Goal: Contribute content: Contribute content

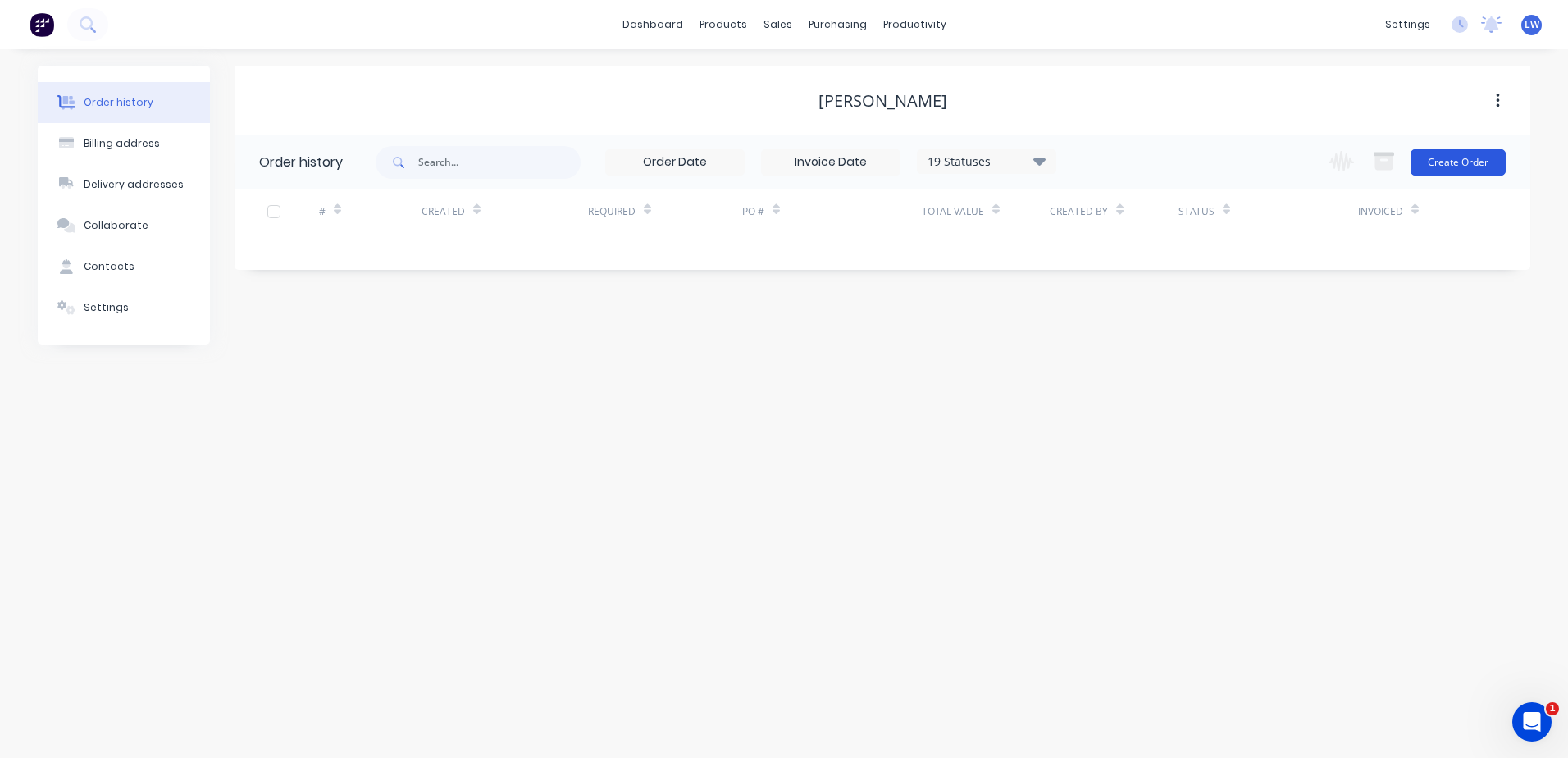
click at [1253, 160] on button "Create Order" at bounding box center [1457, 162] width 95 height 26
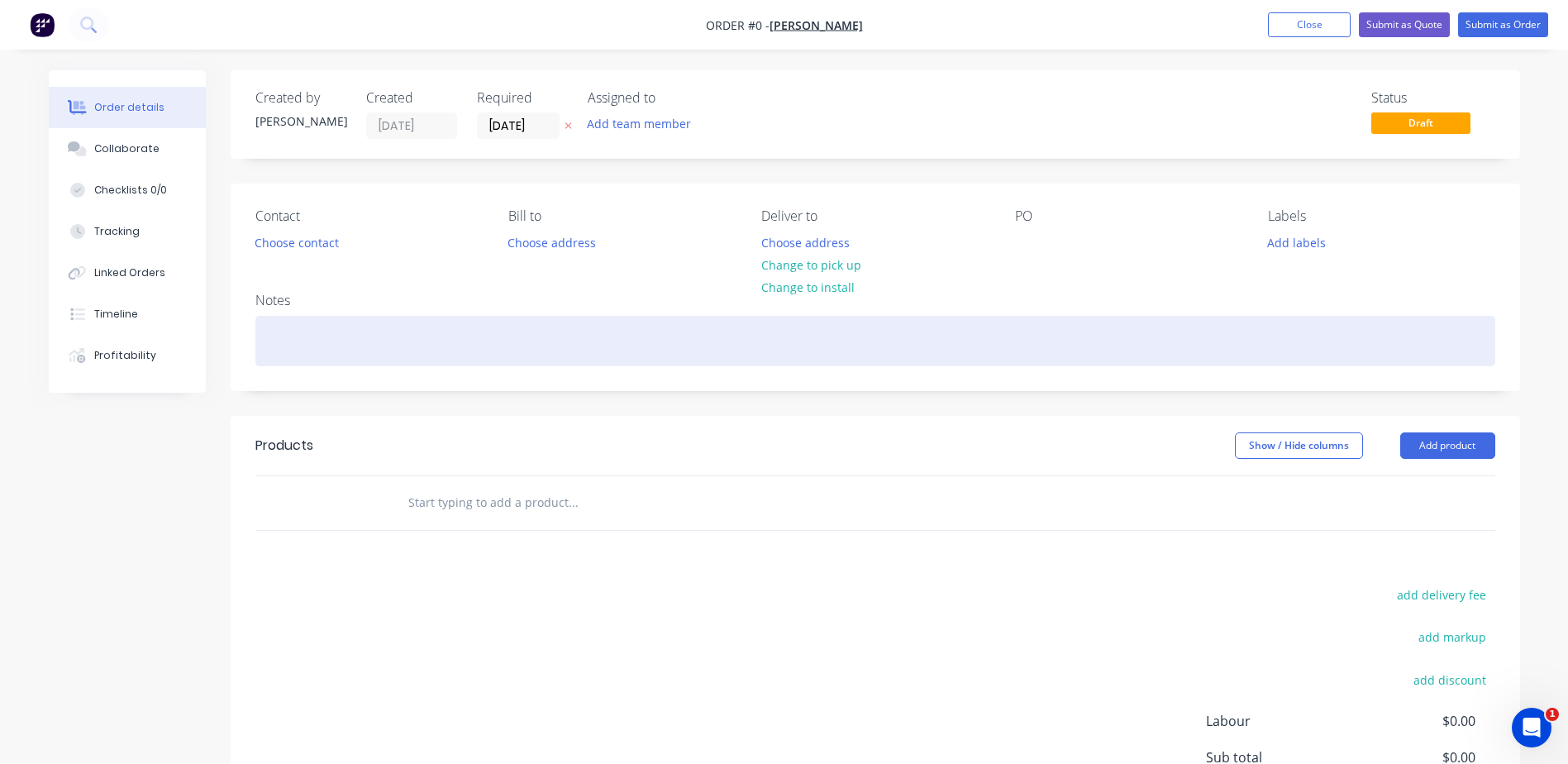
click at [858, 346] on div at bounding box center [875, 341] width 1240 height 50
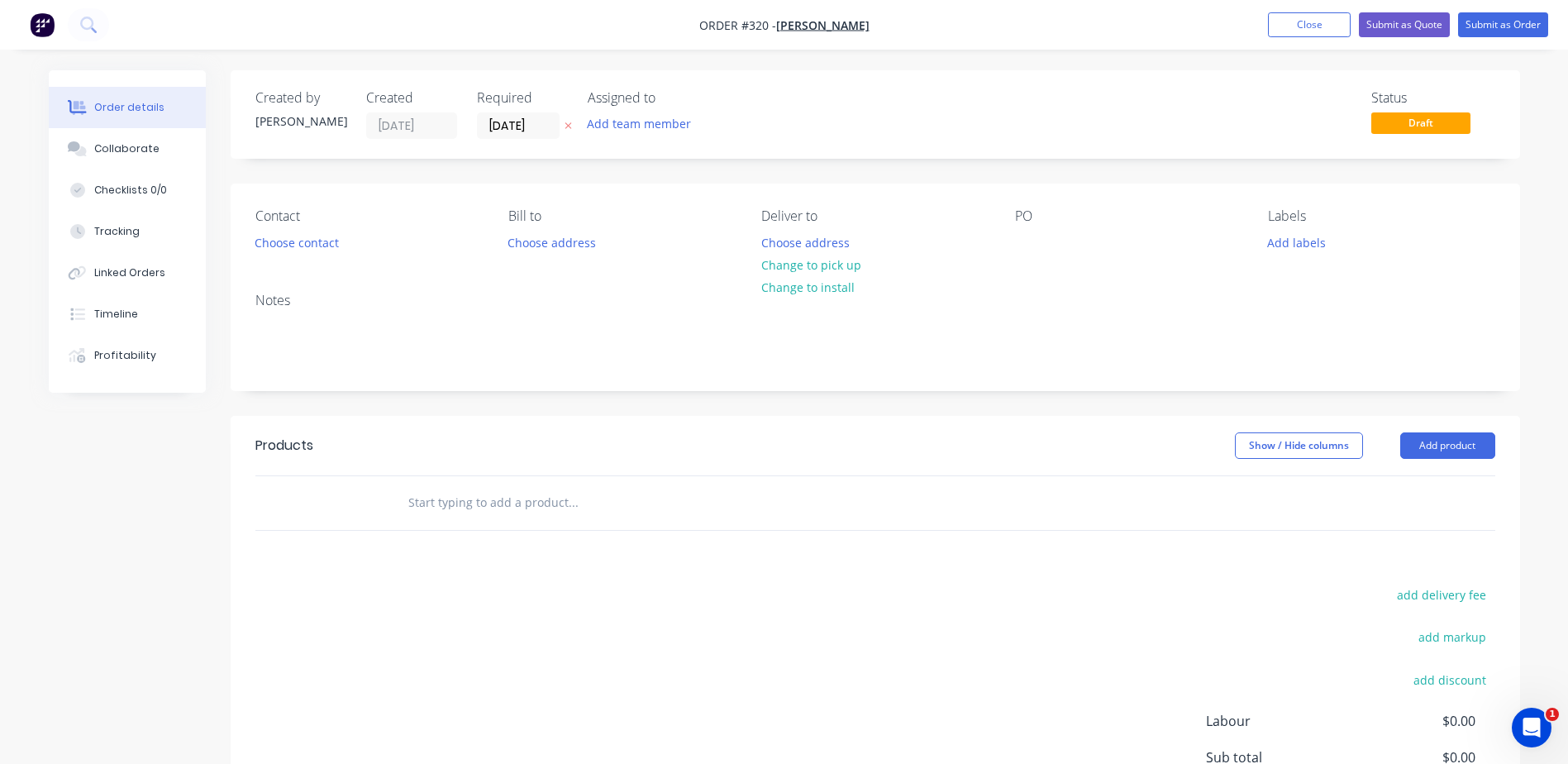
click at [42, 23] on img "button" at bounding box center [42, 24] width 25 height 25
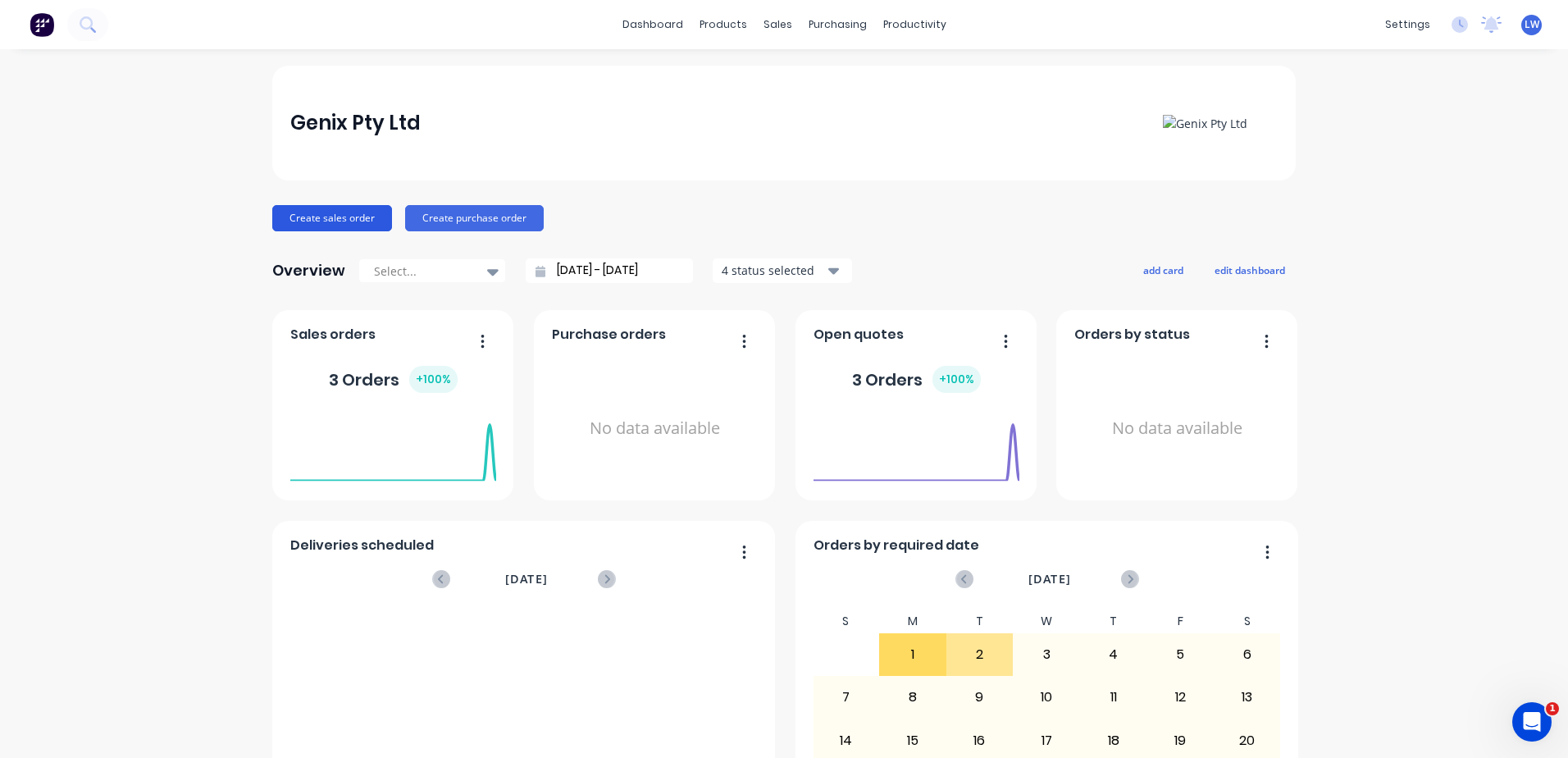
click at [370, 218] on button "Create sales order" at bounding box center [332, 218] width 120 height 26
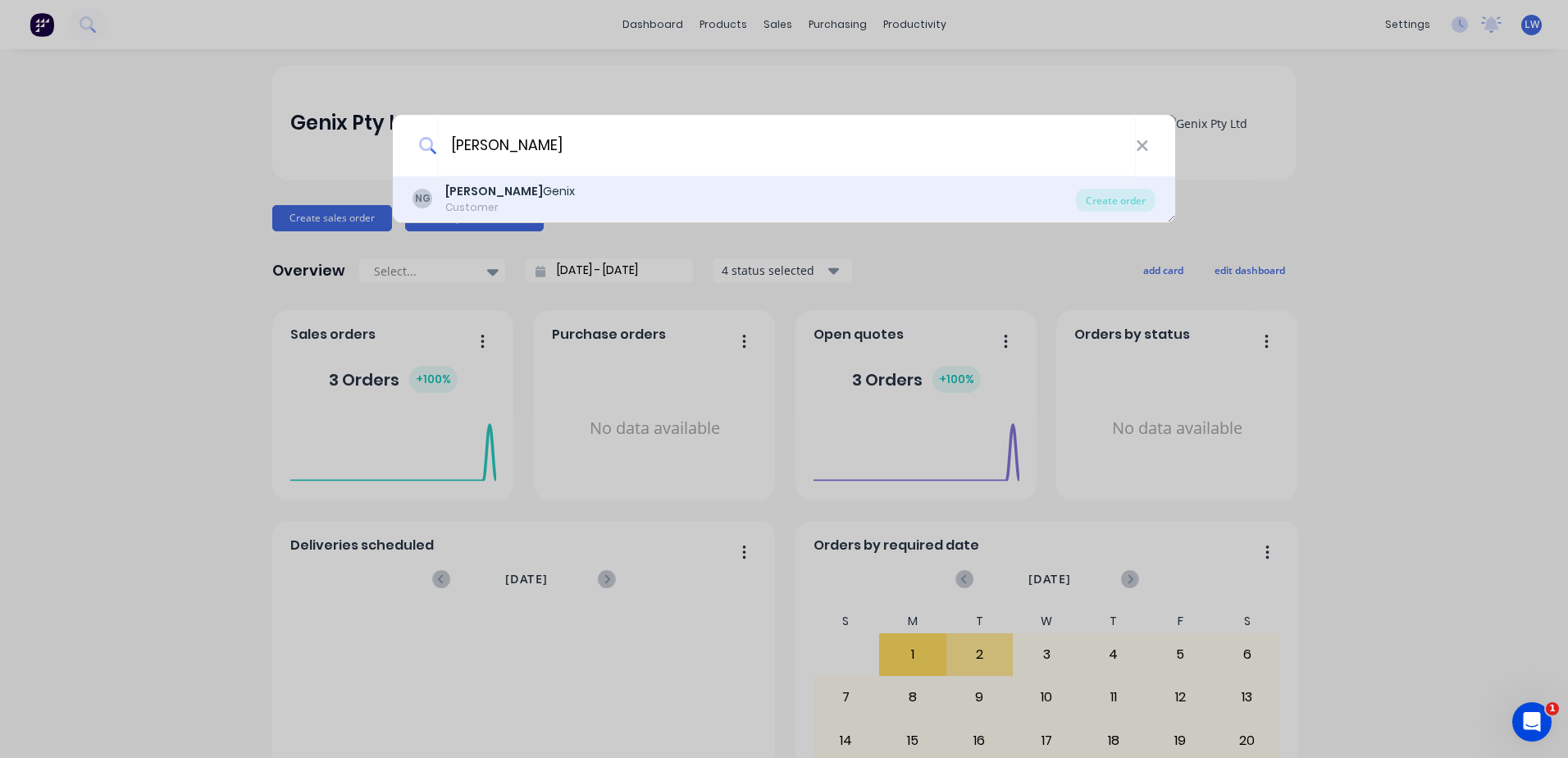
type input "nick"
click at [479, 196] on div "Nick Genix" at bounding box center [510, 191] width 130 height 18
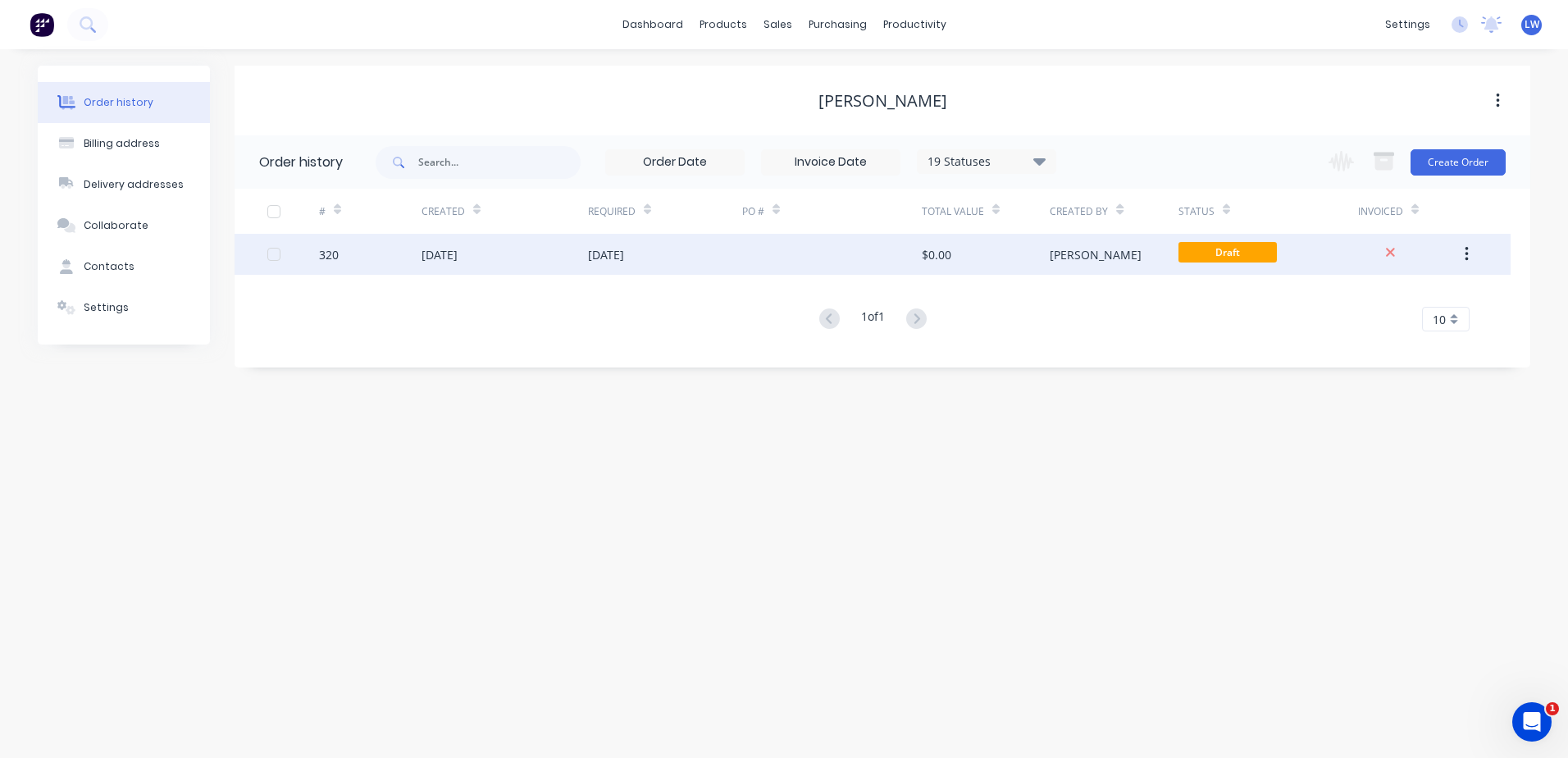
click at [1130, 264] on div "Luke" at bounding box center [1114, 255] width 128 height 41
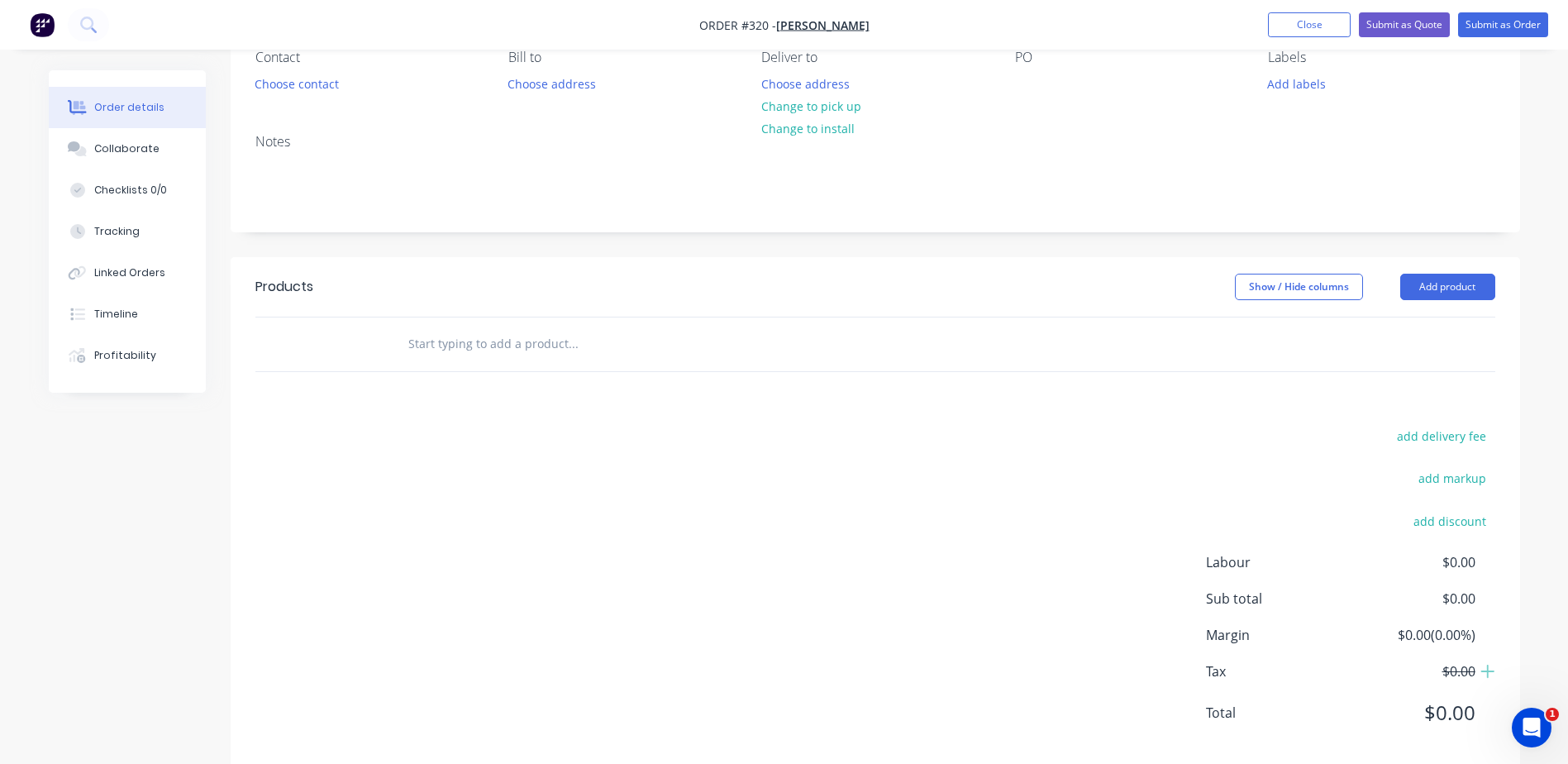
scroll to position [165, 0]
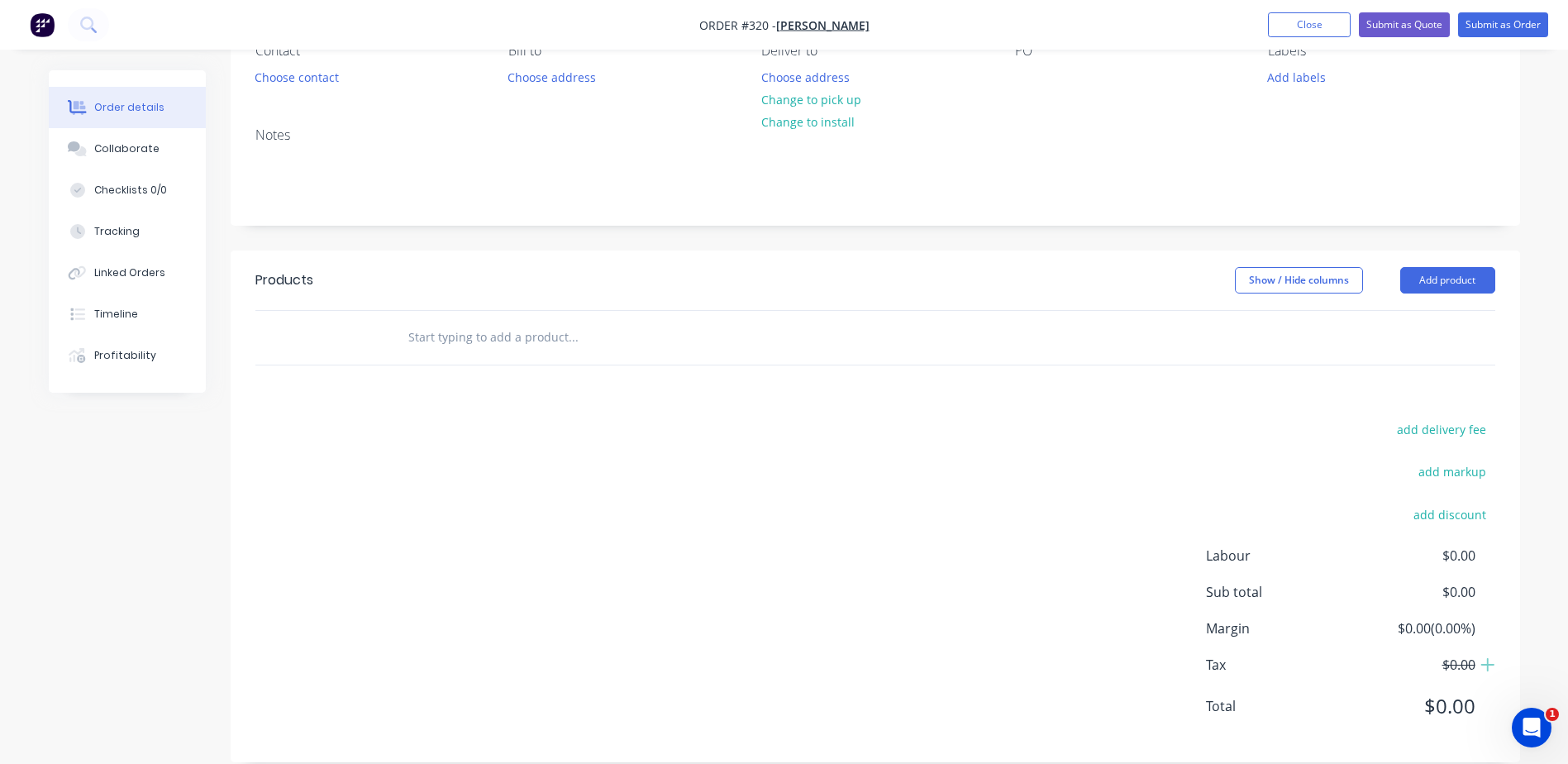
click at [479, 341] on input "text" at bounding box center [573, 337] width 331 height 33
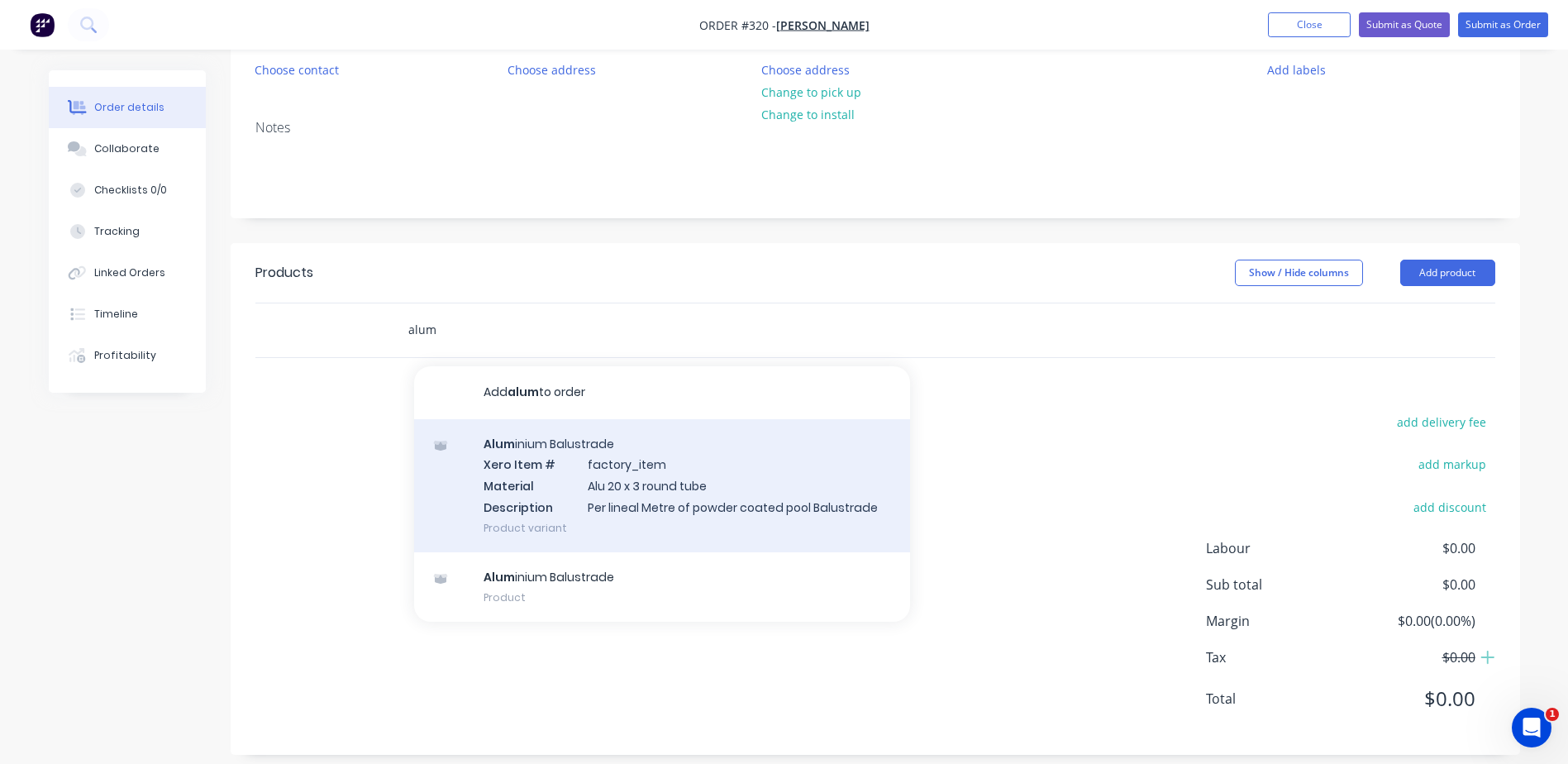
scroll to position [189, 0]
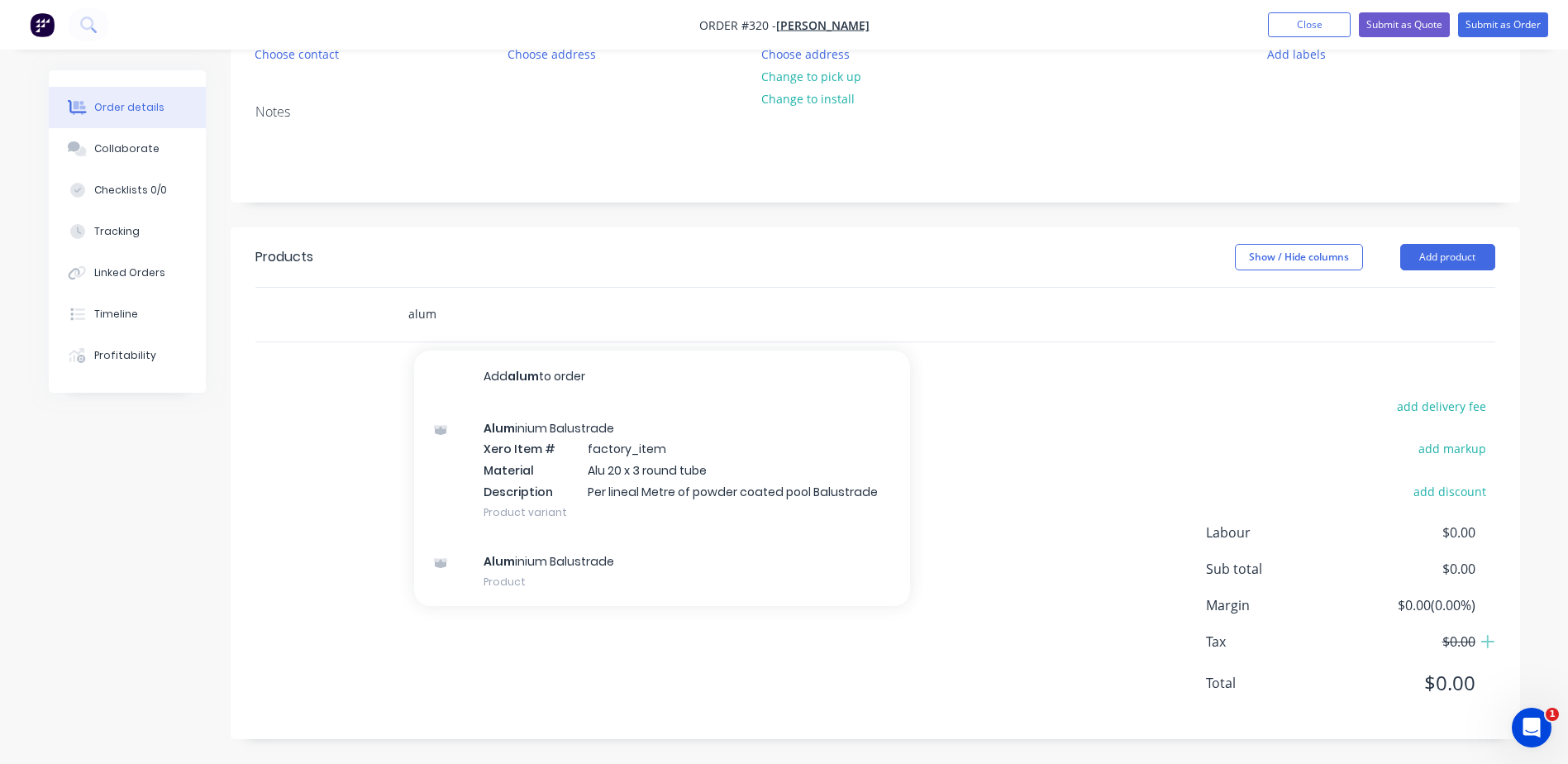
type input "alum"
click at [889, 304] on div "alum Add alum to order Alum inium Balustrade Xero Item # factory_item Material …" at bounding box center [642, 314] width 496 height 33
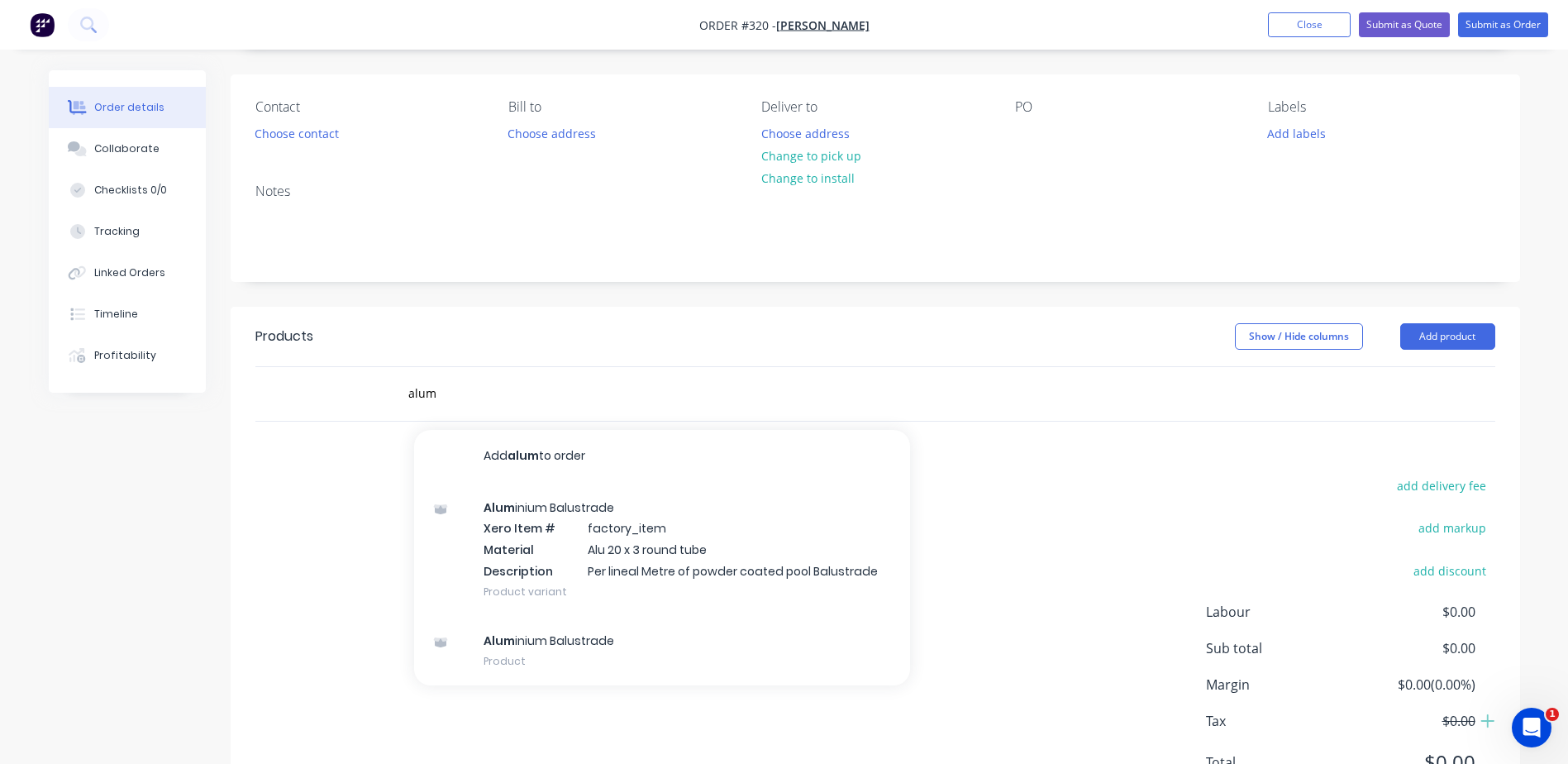
scroll to position [0, 0]
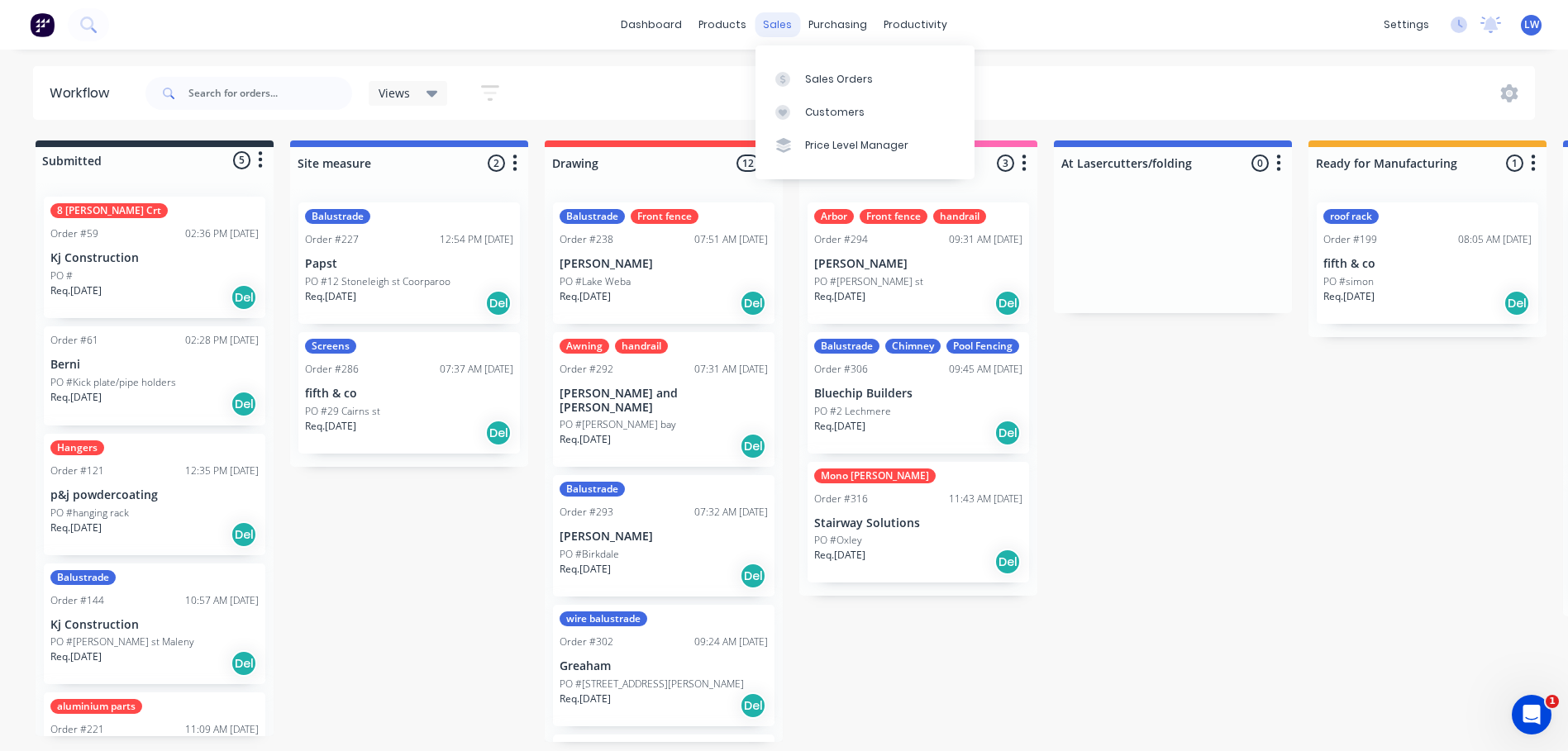
click at [773, 26] on div "sales" at bounding box center [777, 24] width 46 height 25
click at [816, 71] on div "Sales Orders" at bounding box center [839, 79] width 68 height 15
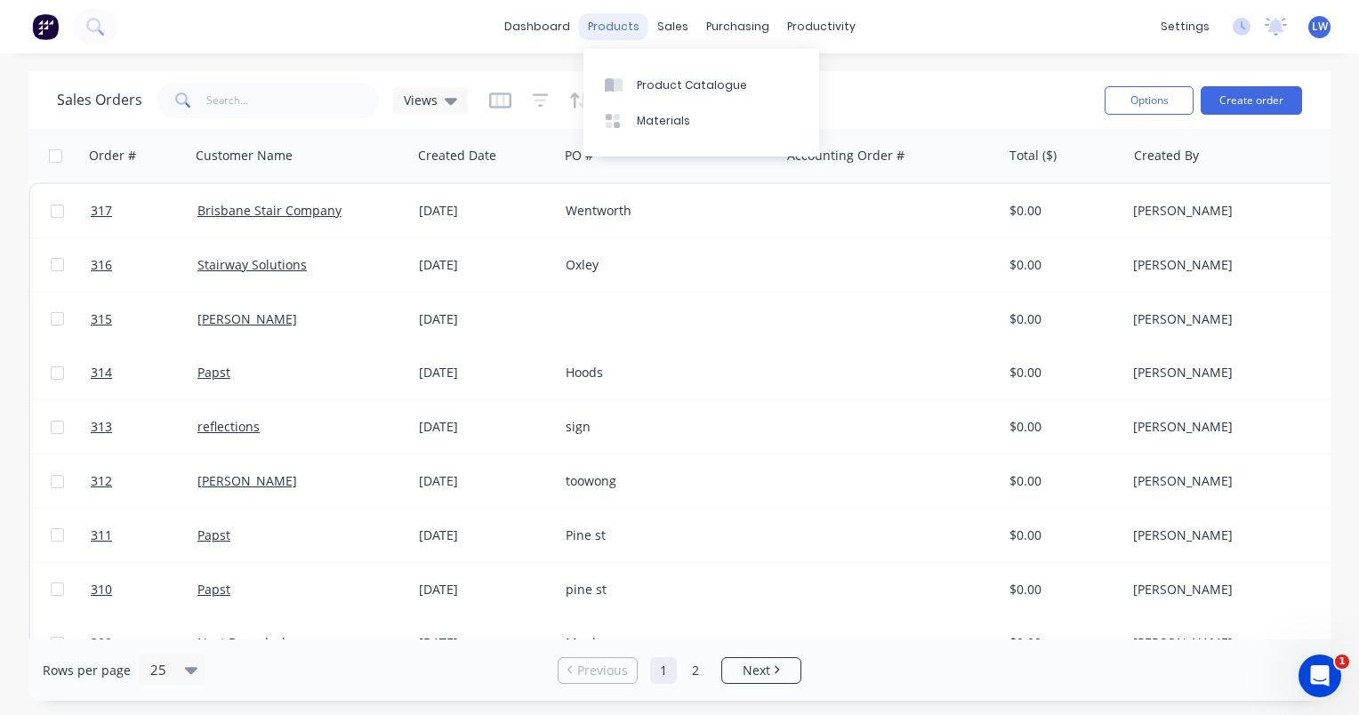
click at [628, 25] on div "products" at bounding box center [613, 26] width 69 height 27
click at [630, 114] on div at bounding box center [618, 121] width 27 height 16
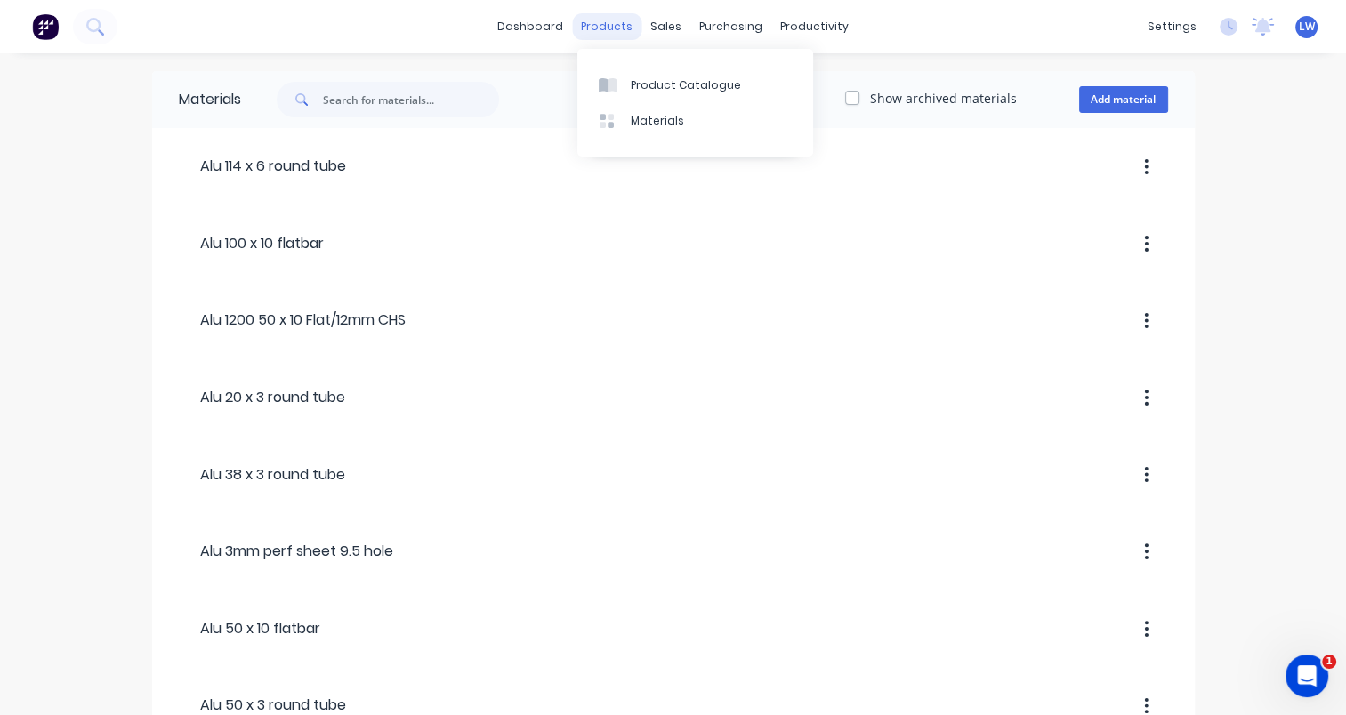
click at [612, 32] on div "products" at bounding box center [606, 26] width 69 height 27
click at [631, 83] on div "Product Catalogue" at bounding box center [686, 85] width 110 height 16
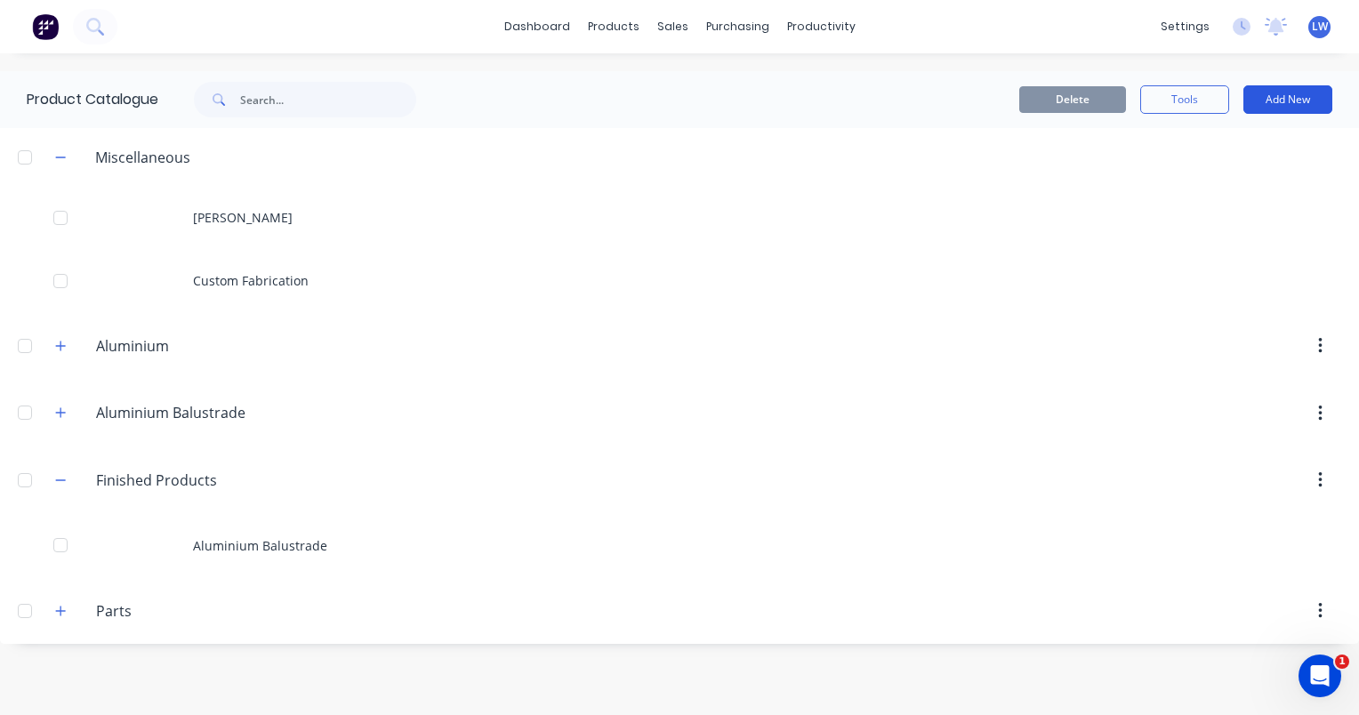
click at [1270, 109] on button "Add New" at bounding box center [1288, 99] width 89 height 28
click at [1216, 145] on div "Category" at bounding box center [1248, 146] width 137 height 26
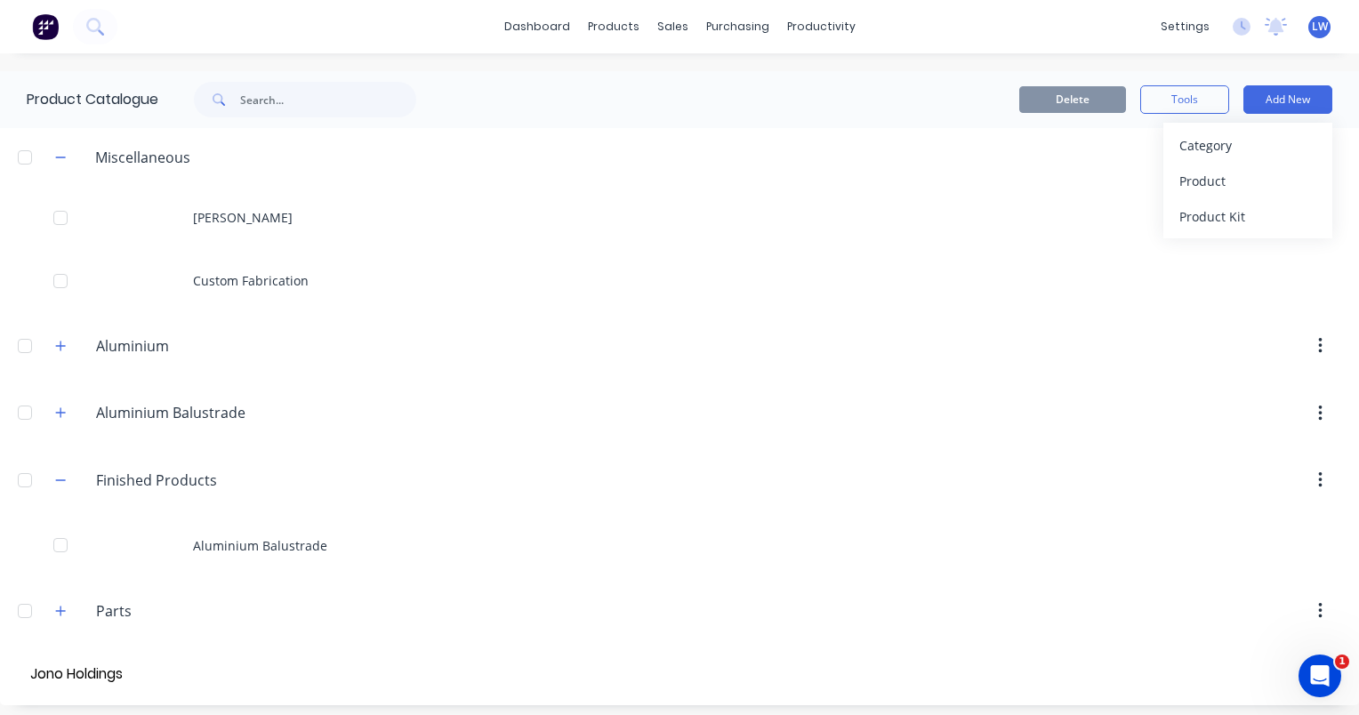
type input "Jono Holdings"
click at [1198, 178] on div "Product" at bounding box center [1248, 181] width 137 height 26
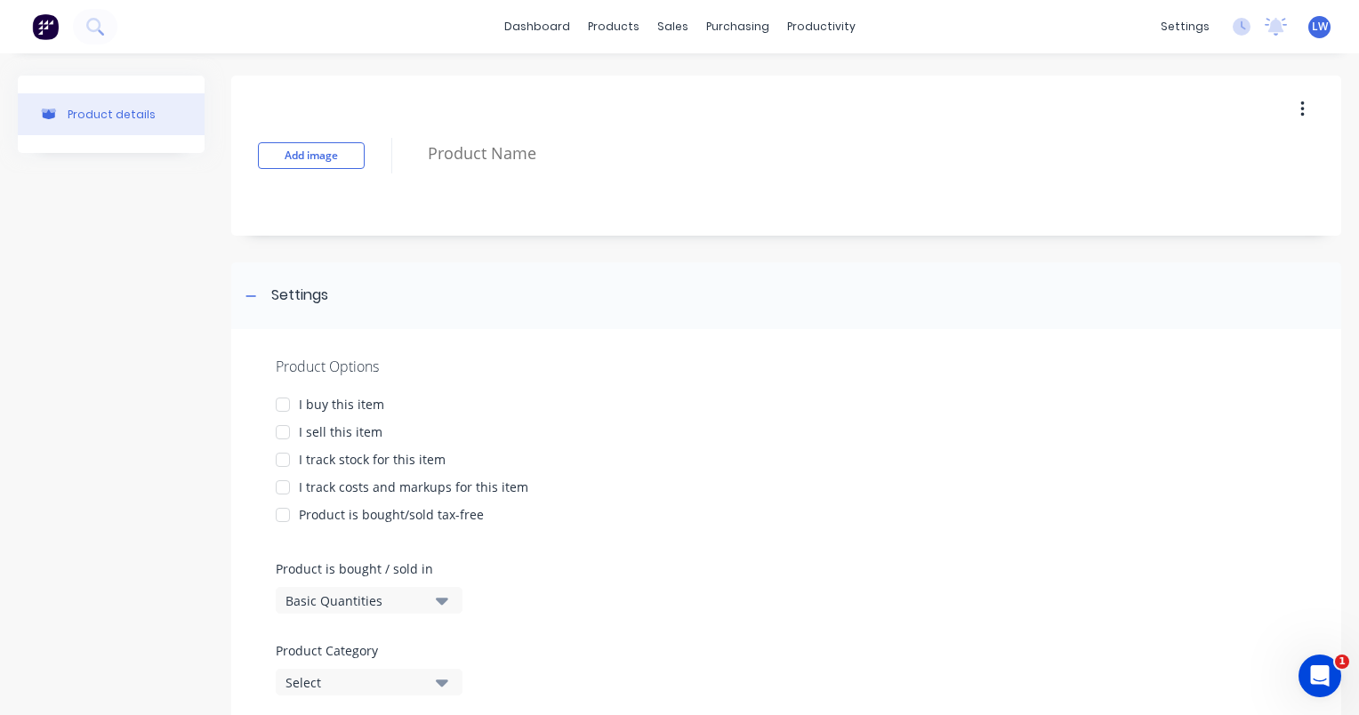
click at [286, 409] on div at bounding box center [283, 405] width 36 height 36
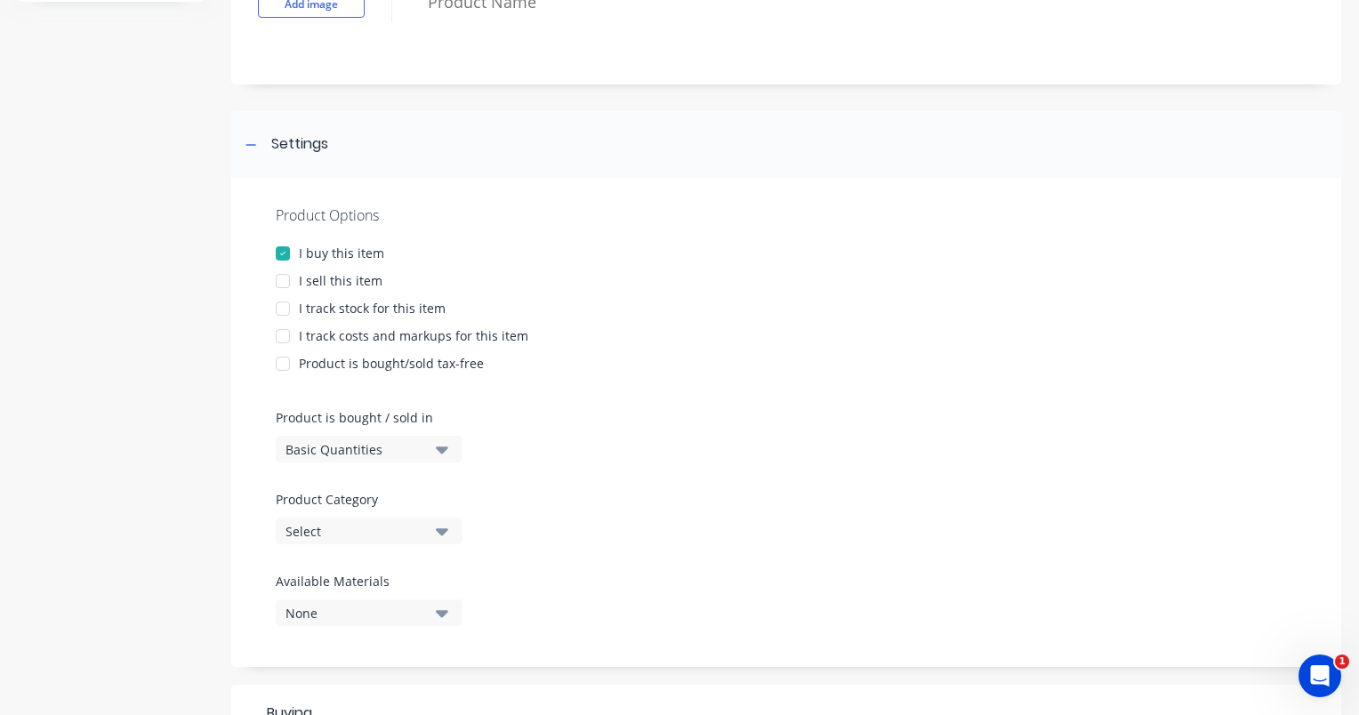
scroll to position [178, 0]
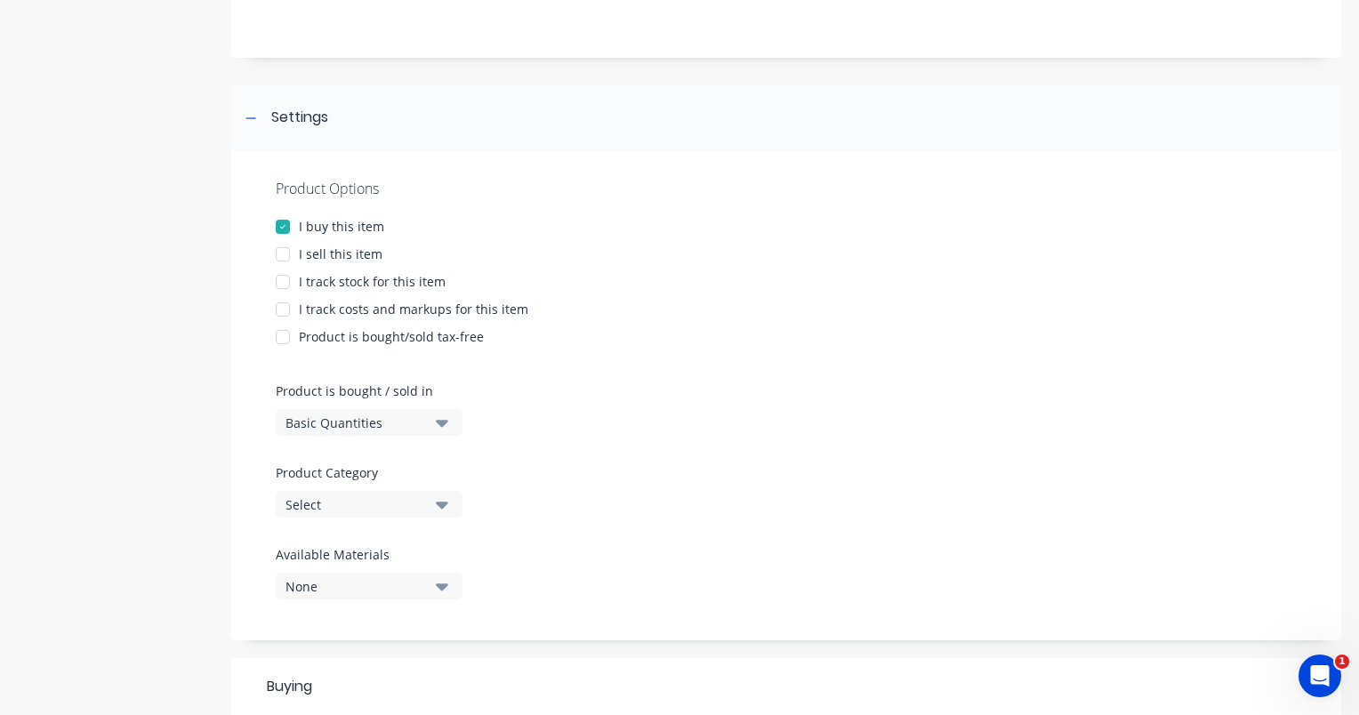
click at [441, 428] on icon "button" at bounding box center [442, 423] width 12 height 20
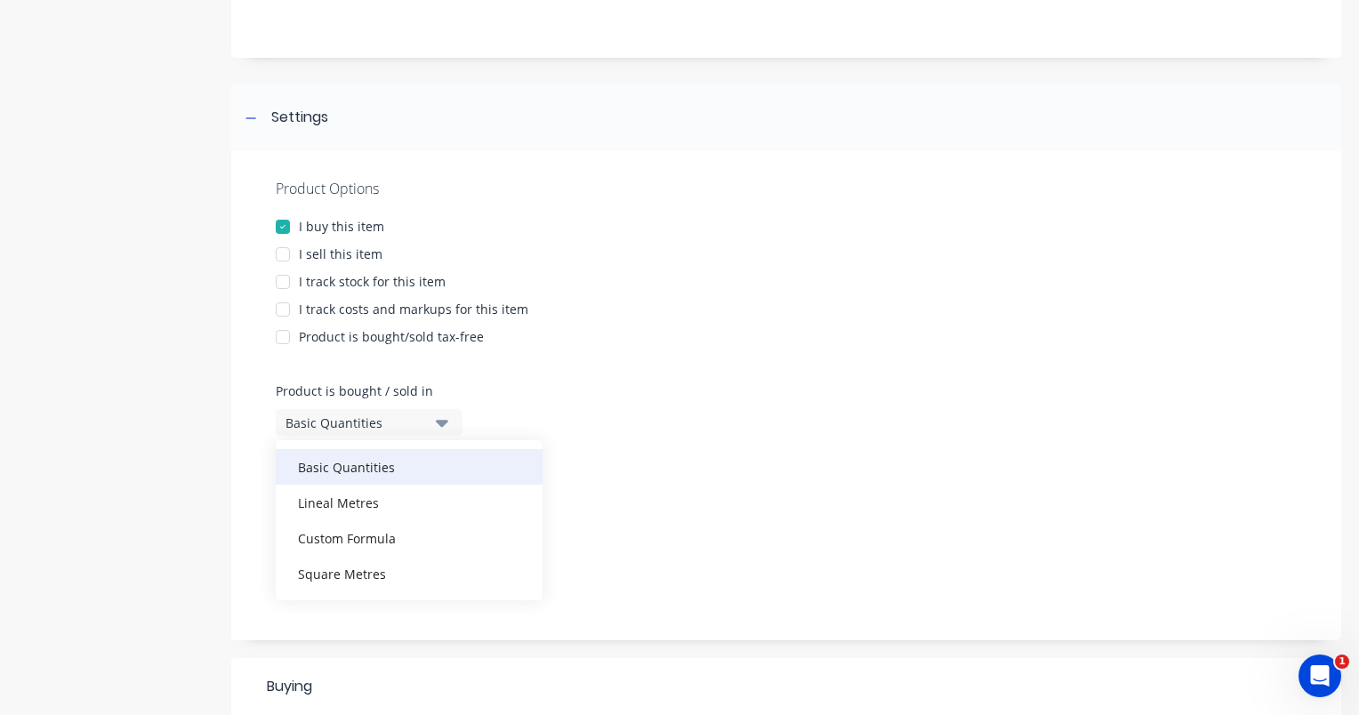
click at [367, 473] on div "Basic Quantities" at bounding box center [409, 467] width 267 height 36
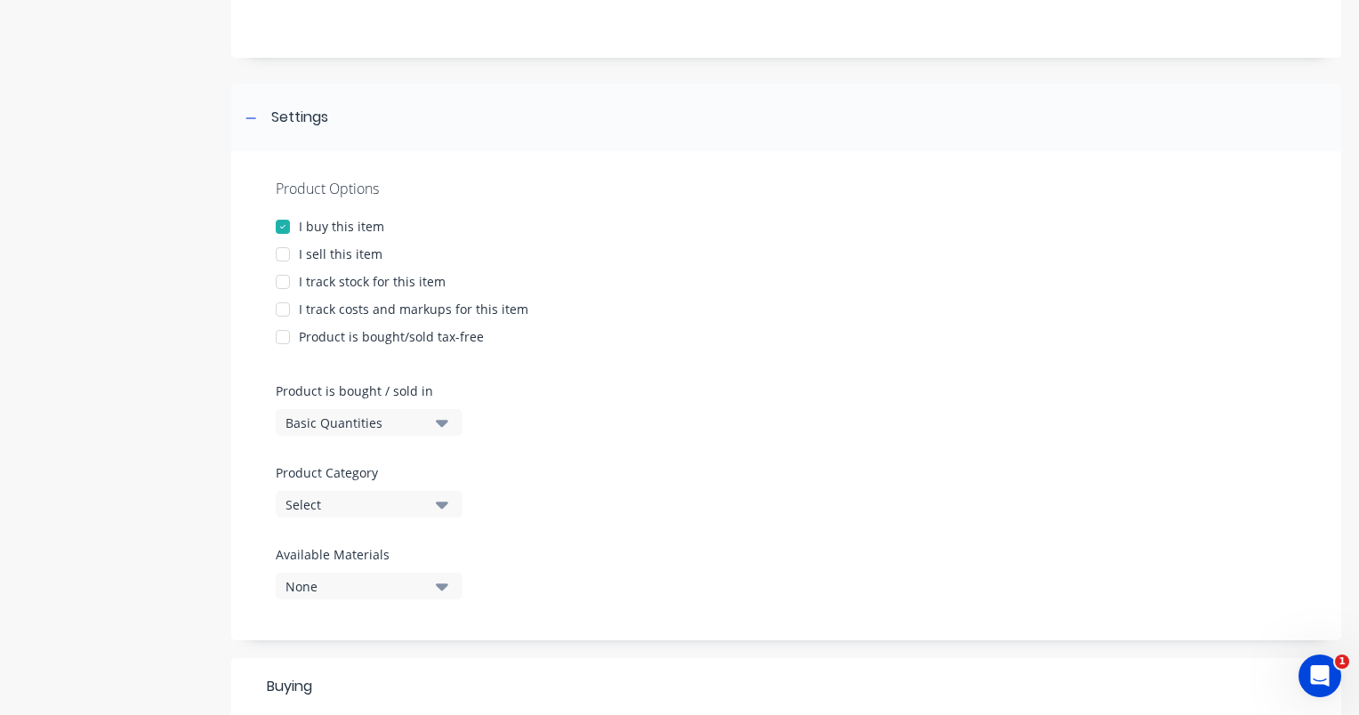
click at [437, 502] on icon "button" at bounding box center [442, 505] width 12 height 7
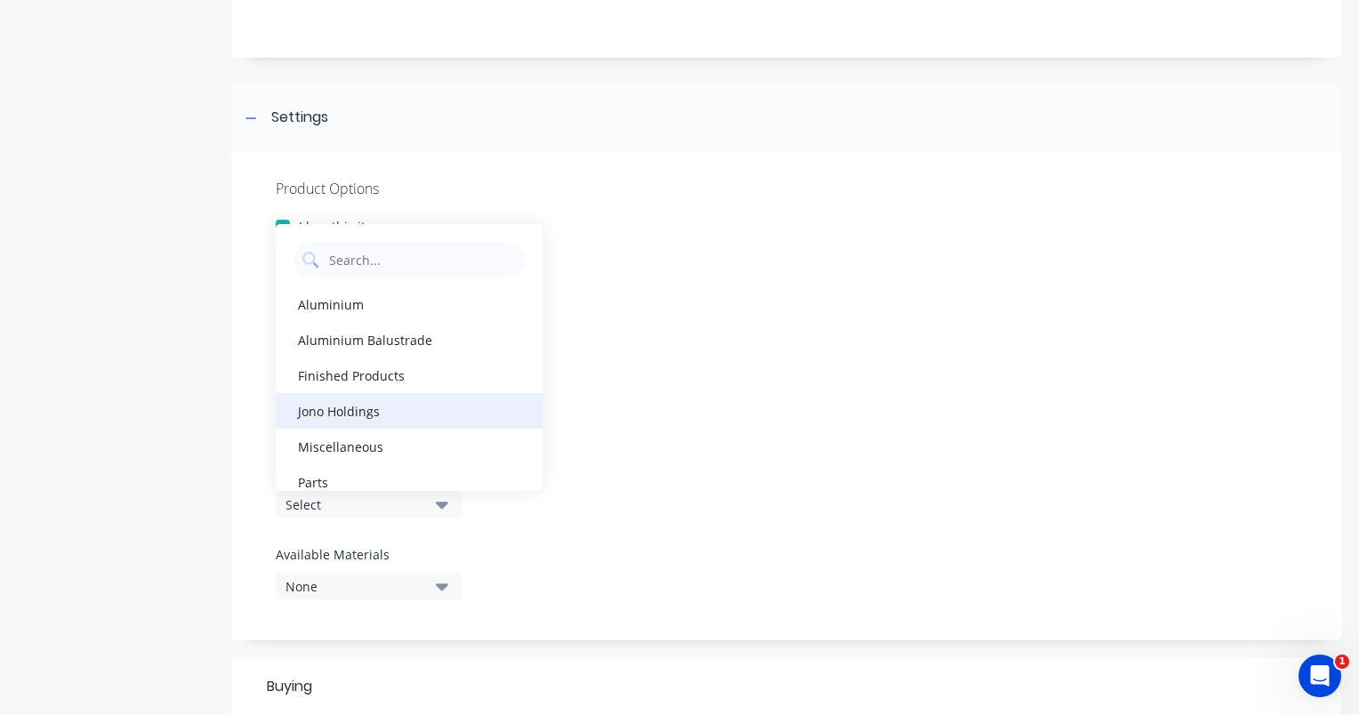
click at [421, 416] on div "Jono Holdings" at bounding box center [409, 411] width 267 height 36
type textarea "x"
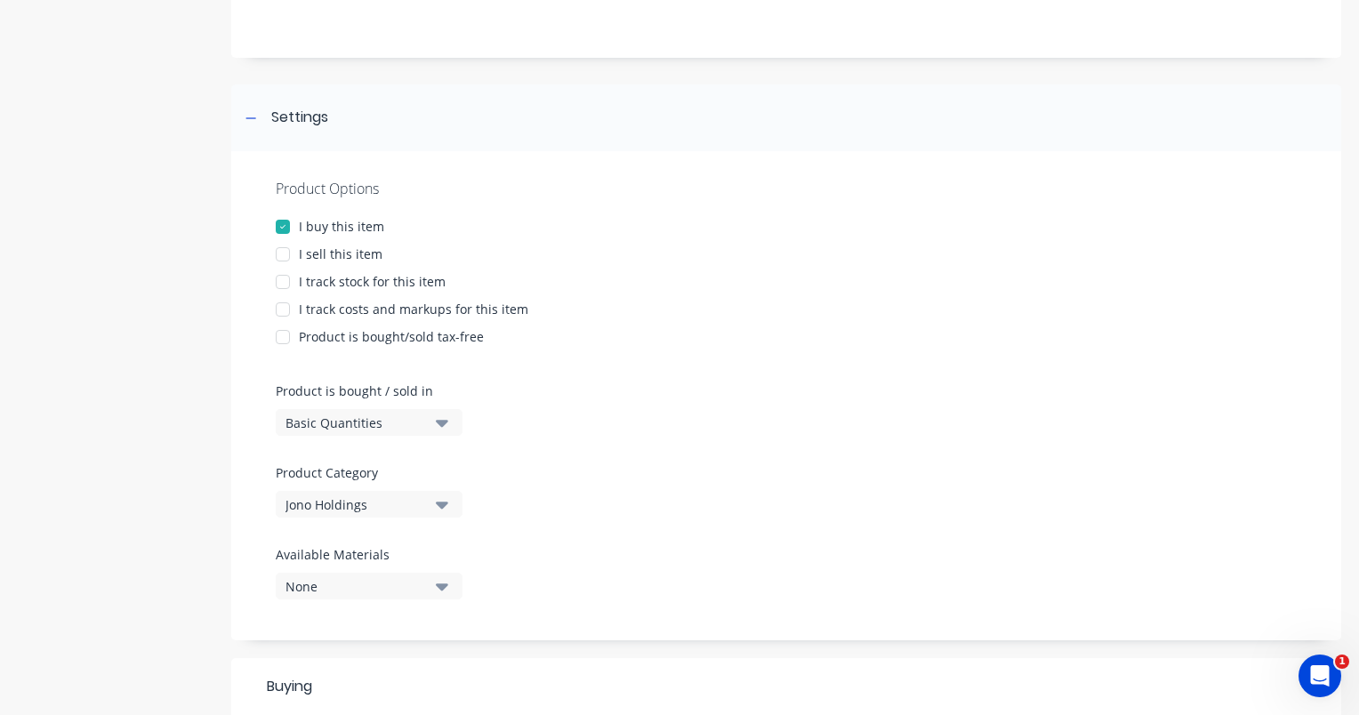
click at [442, 588] on icon "button" at bounding box center [442, 587] width 12 height 7
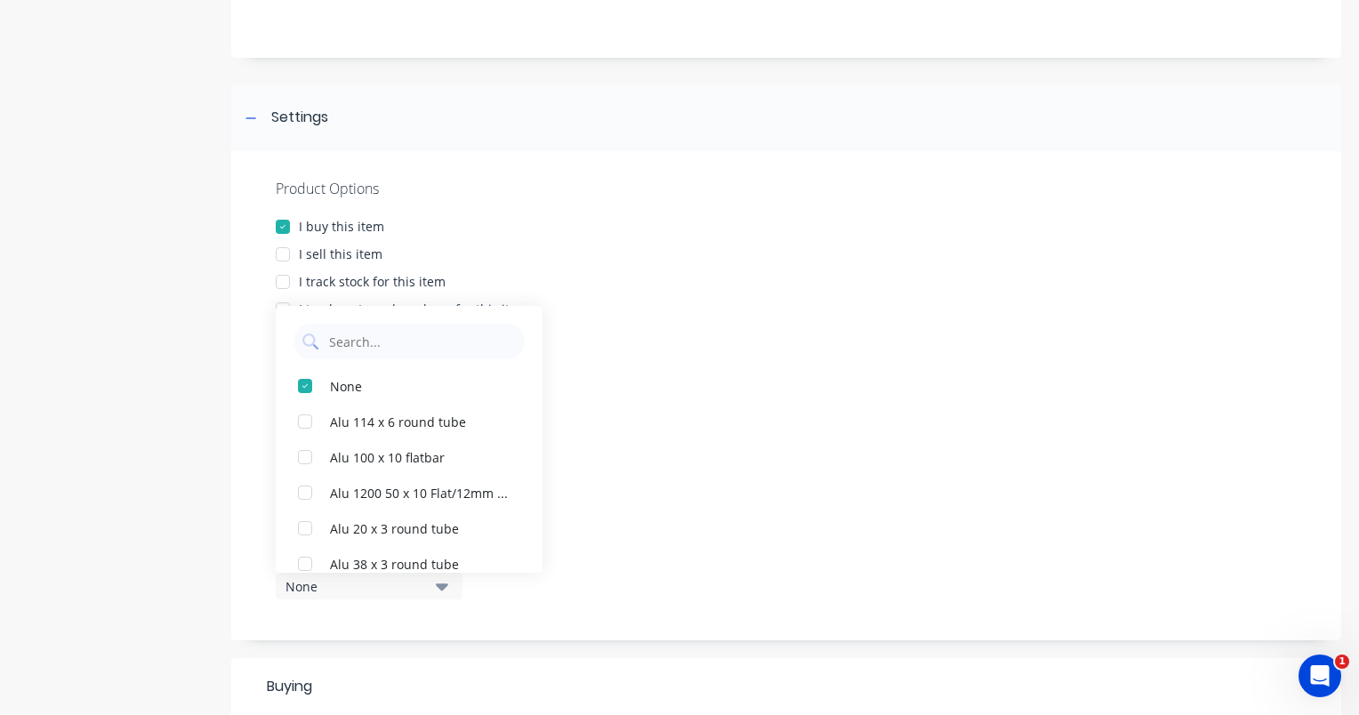
click at [657, 418] on div "Product Options I buy this item I sell this item I track stock for this item I …" at bounding box center [786, 395] width 1110 height 489
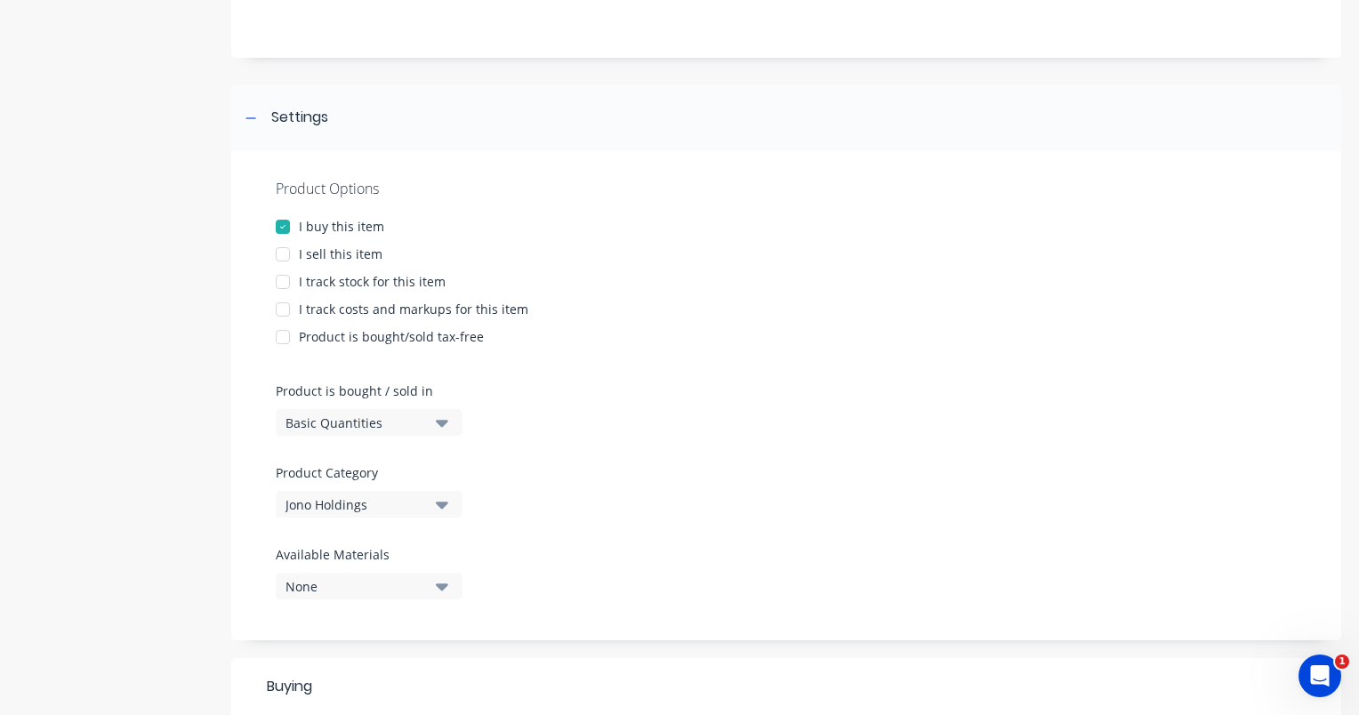
scroll to position [534, 0]
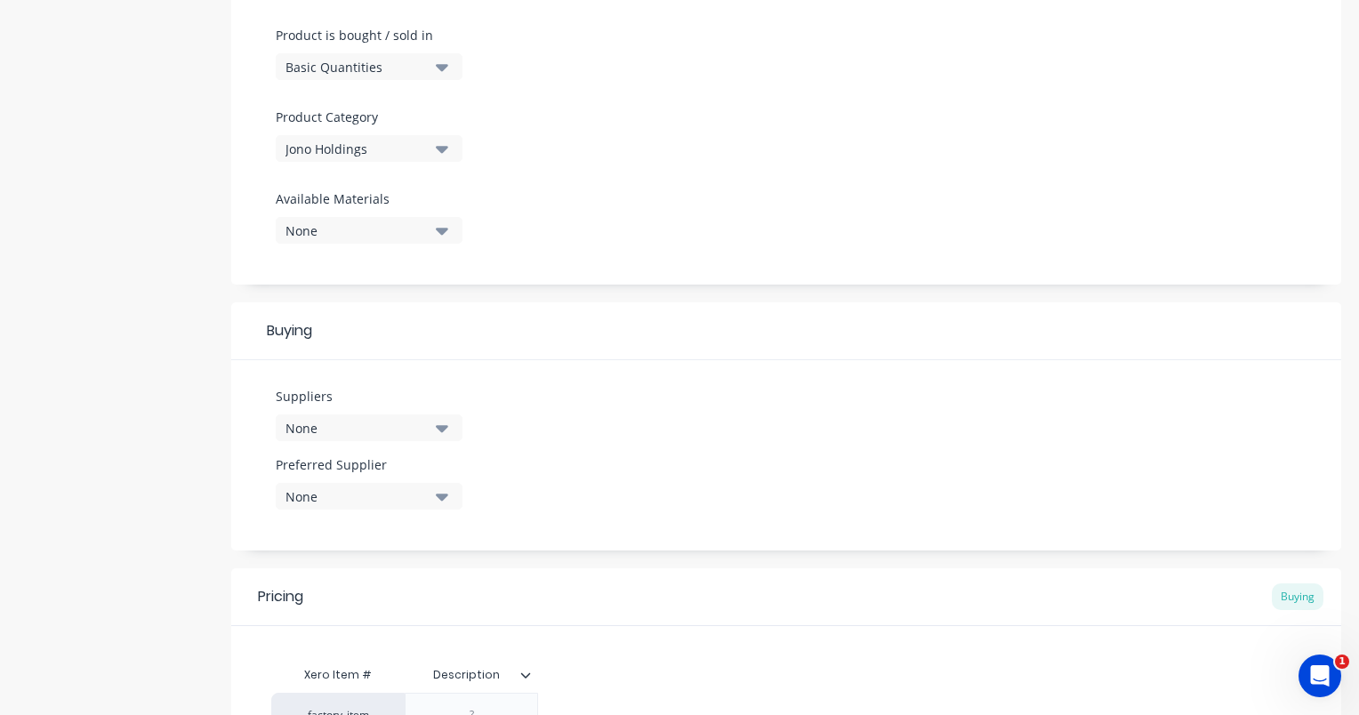
click at [441, 425] on icon "button" at bounding box center [442, 428] width 12 height 7
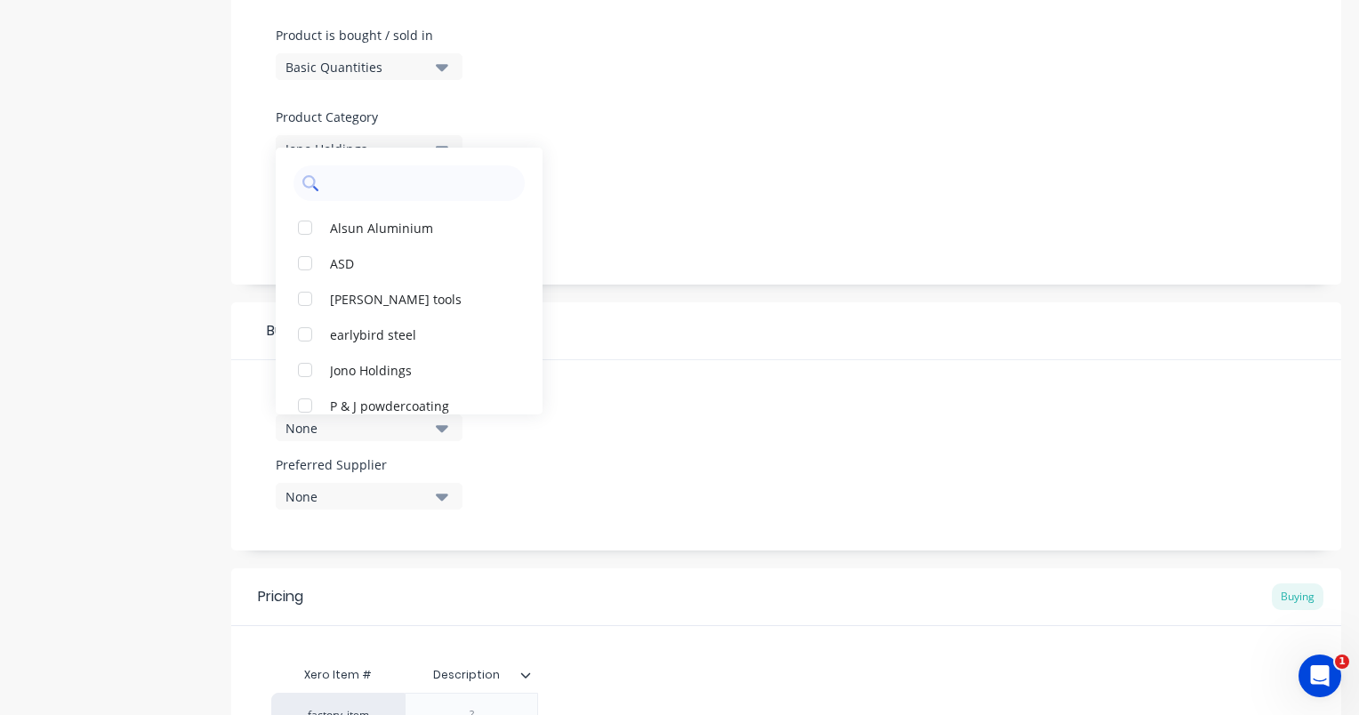
click at [343, 185] on input "text" at bounding box center [421, 183] width 189 height 36
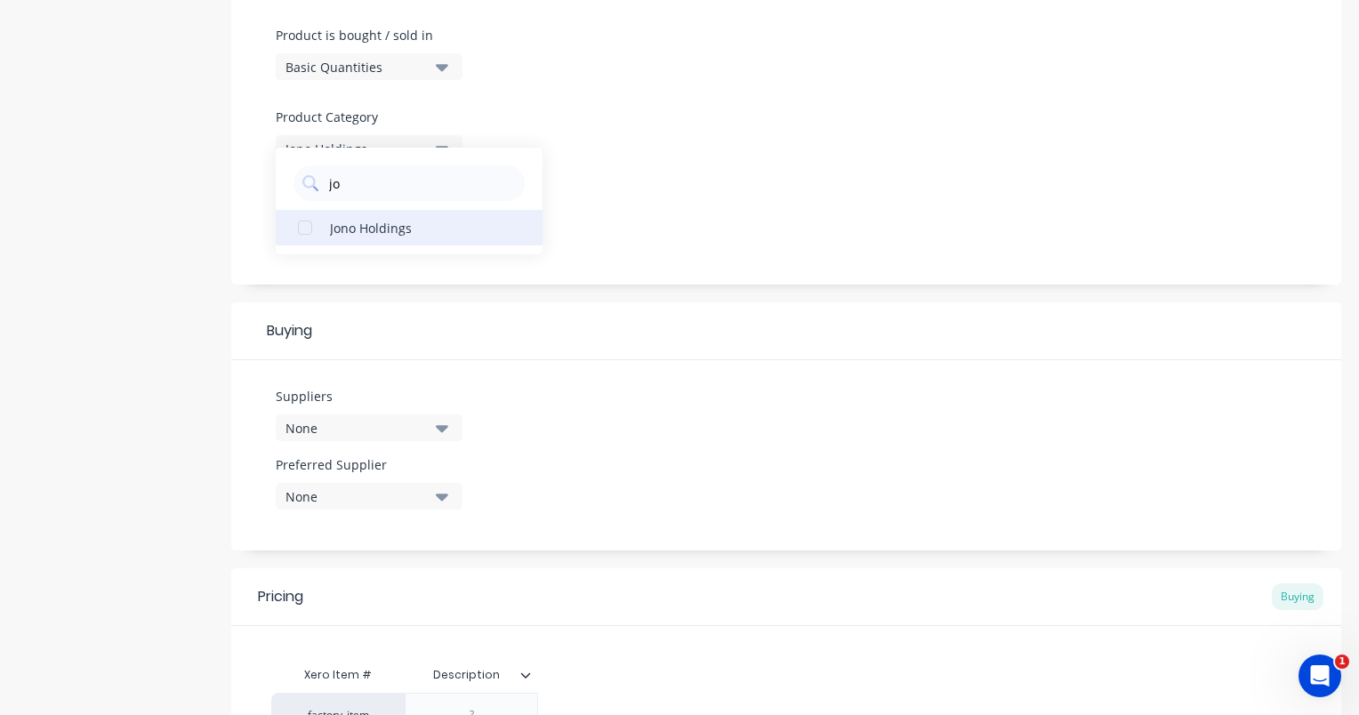
type input "jo"
click at [370, 239] on button "Jono Holdings" at bounding box center [409, 228] width 267 height 36
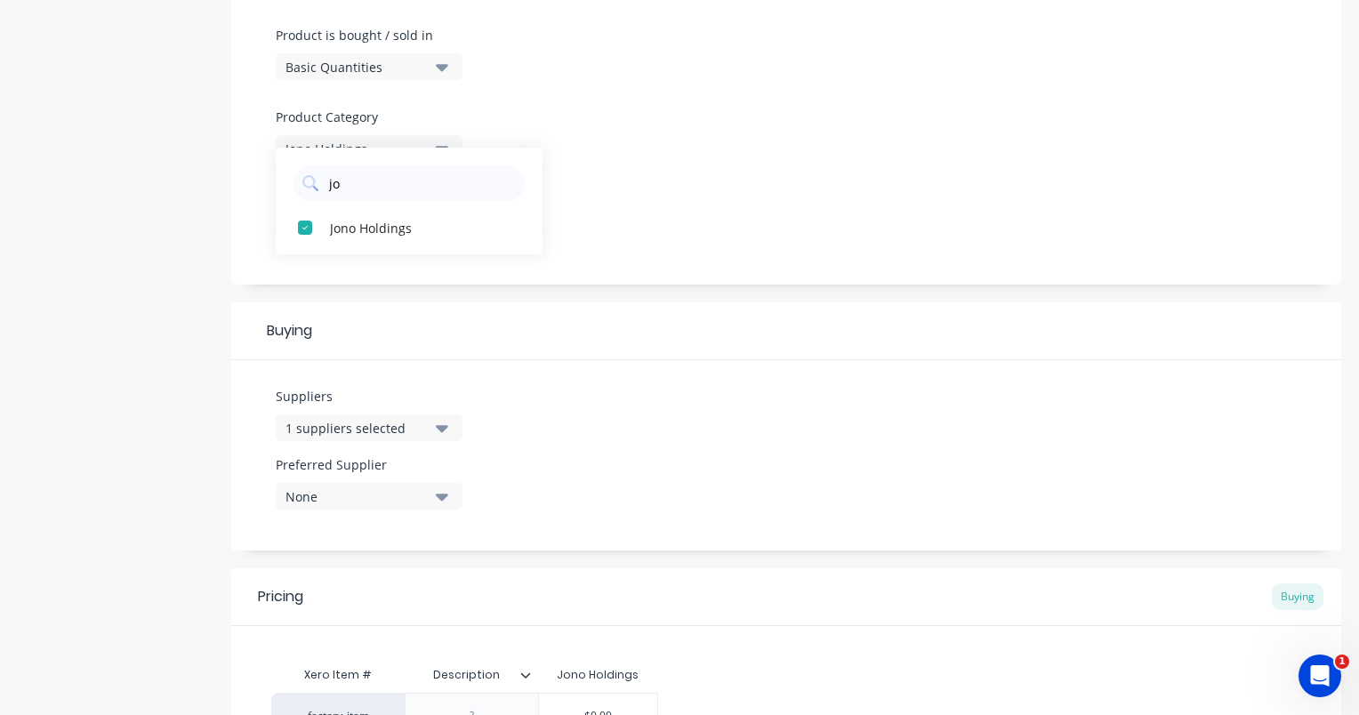
click at [443, 502] on icon "button" at bounding box center [442, 497] width 12 height 20
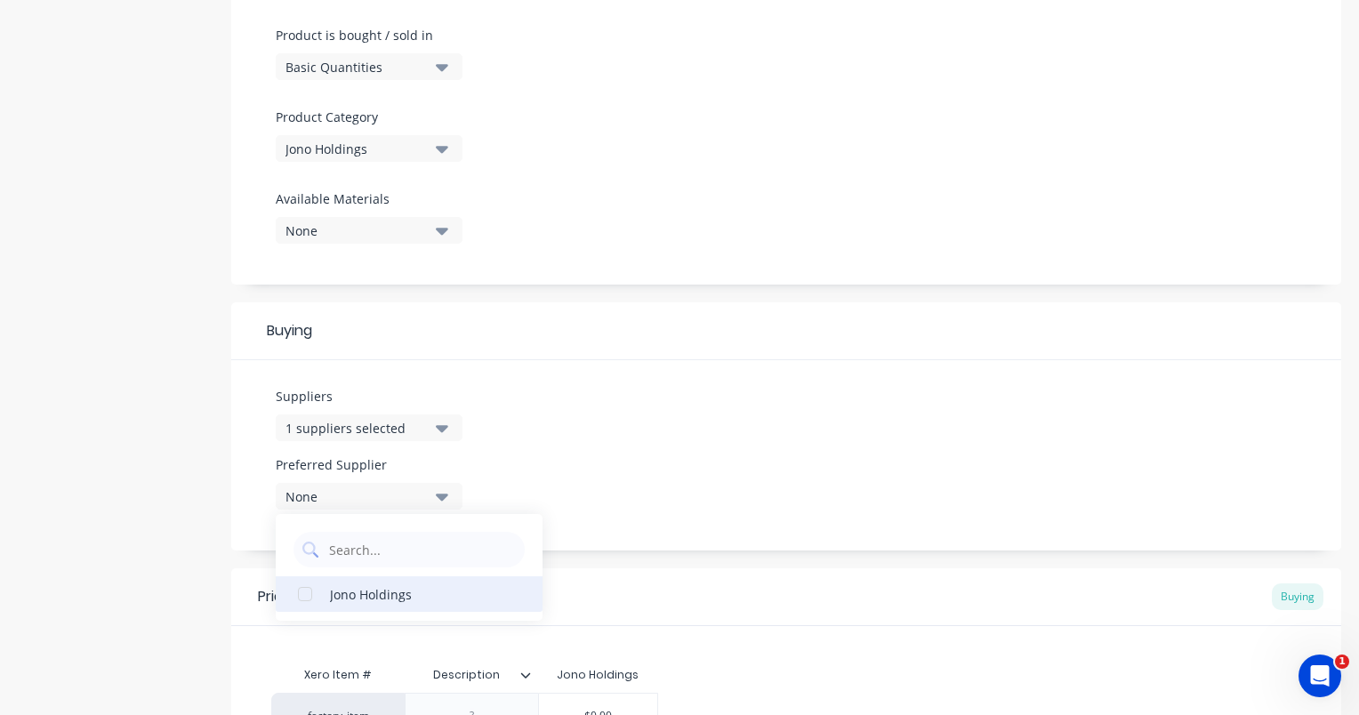
click at [388, 593] on div "Jono Holdings" at bounding box center [419, 594] width 178 height 19
click at [668, 486] on div "Suppliers 1 suppliers selected jo Preferred Supplier Jono Holdings Jono Holdings" at bounding box center [786, 455] width 1110 height 190
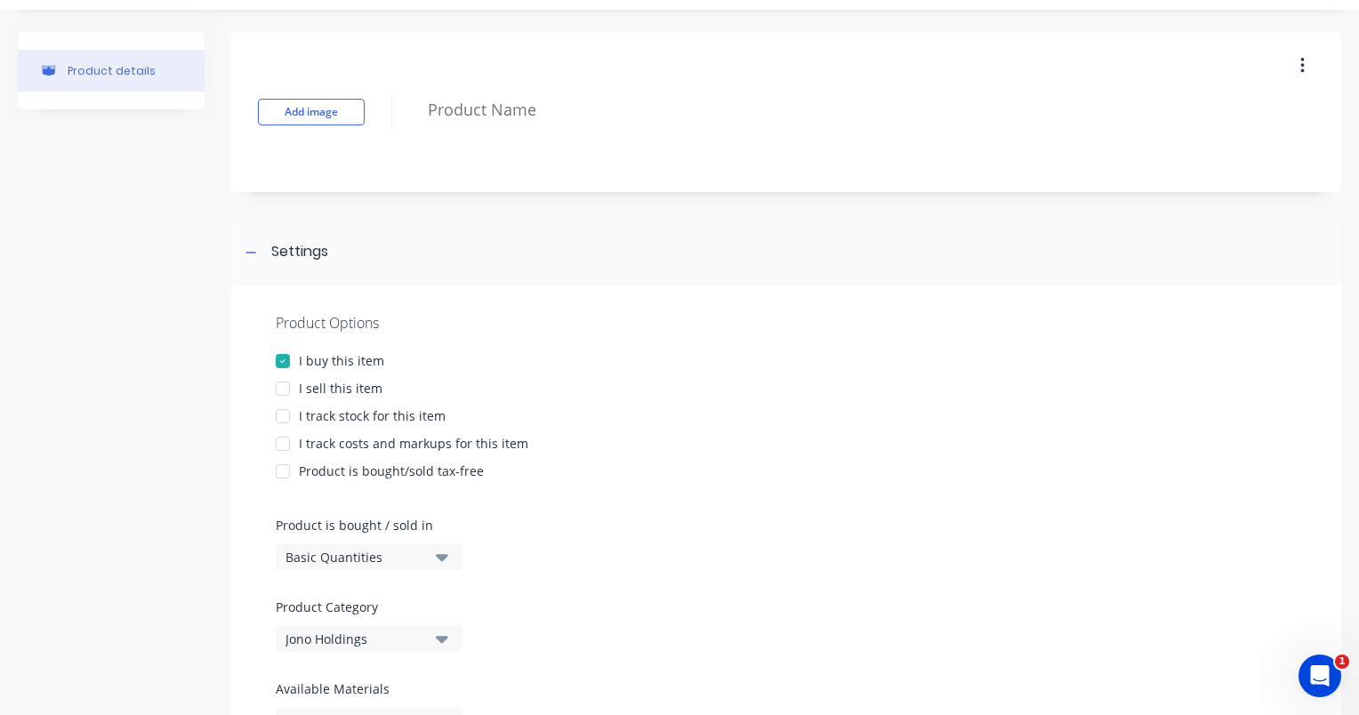
scroll to position [0, 0]
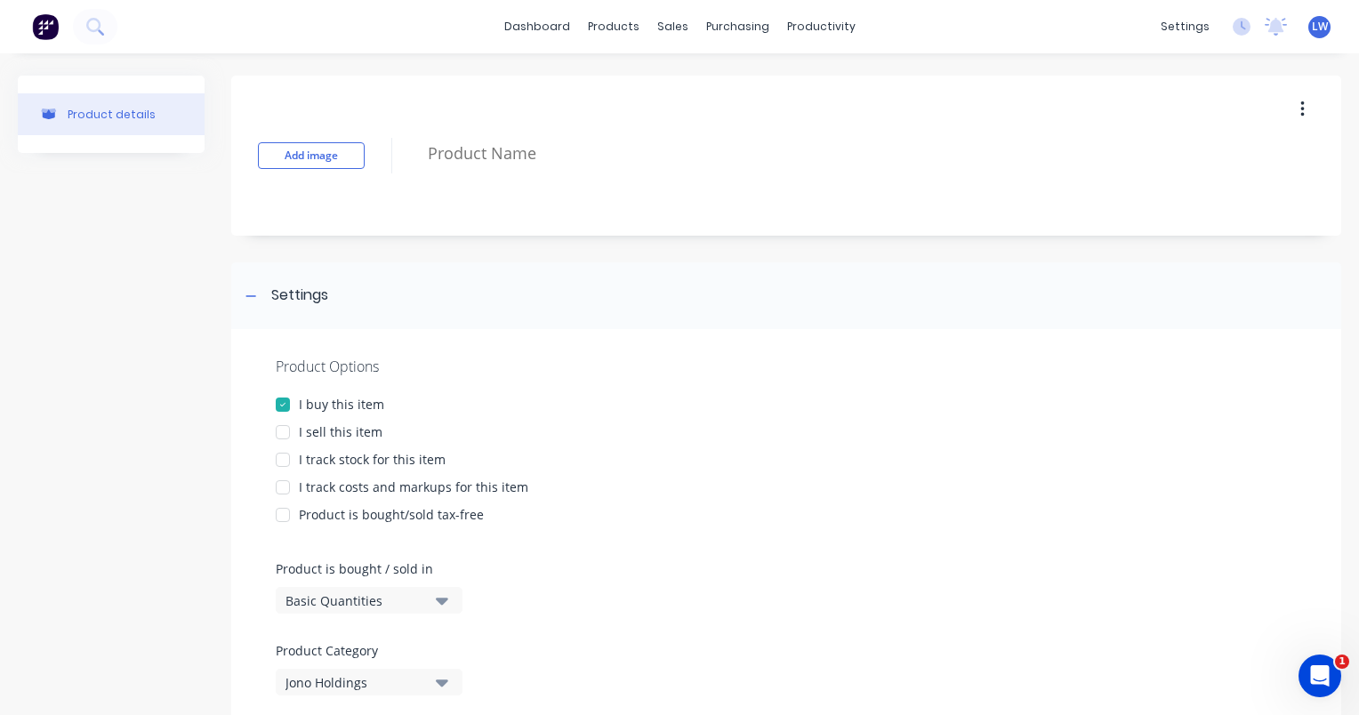
click at [283, 429] on div at bounding box center [283, 433] width 36 height 36
click at [284, 405] on div at bounding box center [283, 405] width 36 height 36
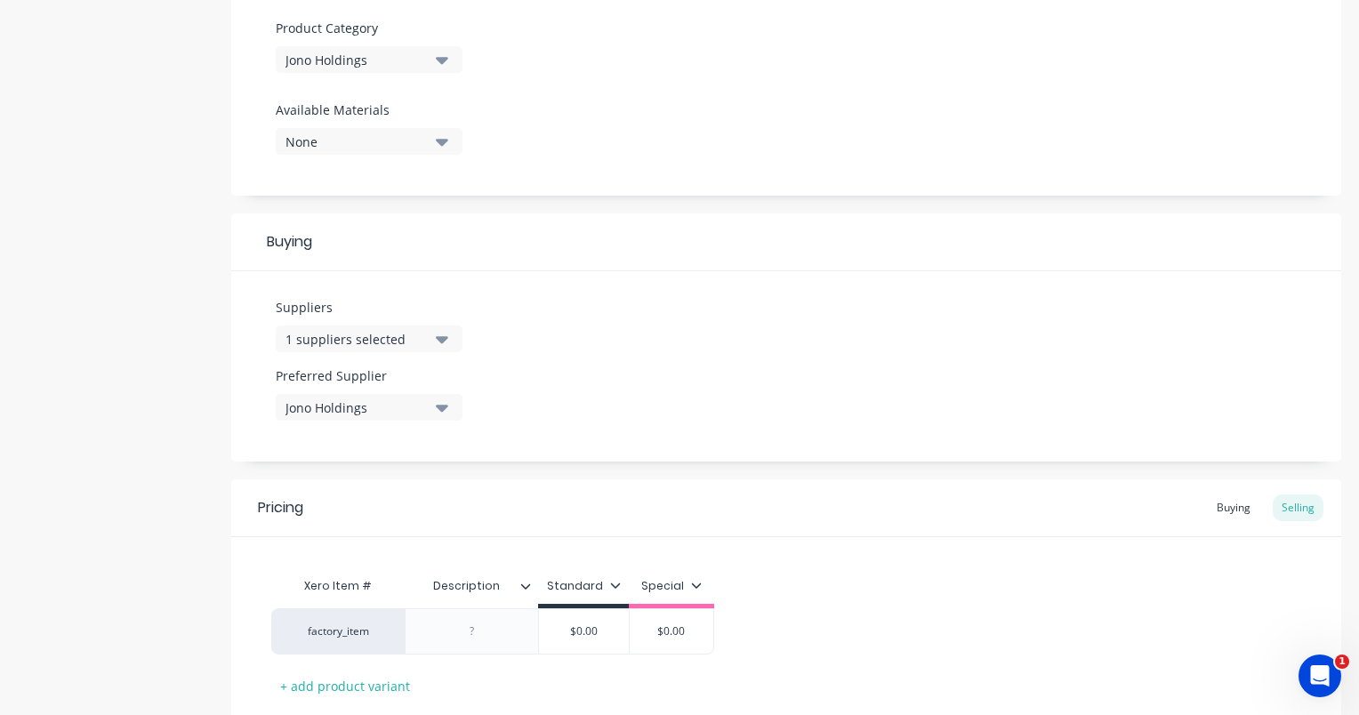
scroll to position [737, 0]
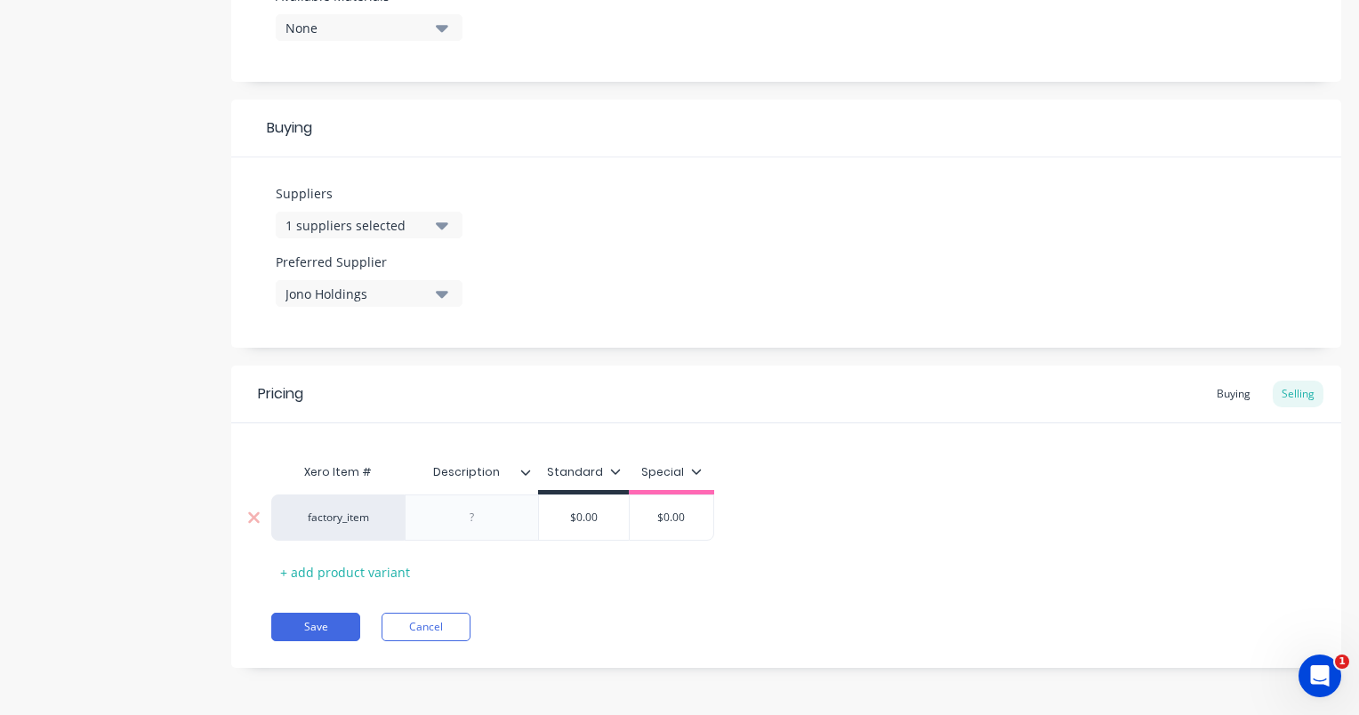
click at [375, 513] on div "factory_item" at bounding box center [338, 518] width 98 height 16
click at [905, 562] on div "Xero Item # Description Standard Special factory_item CH Day Rate DH Day Rate J…" at bounding box center [786, 521] width 1030 height 132
click at [1273, 392] on div "Selling" at bounding box center [1298, 394] width 51 height 27
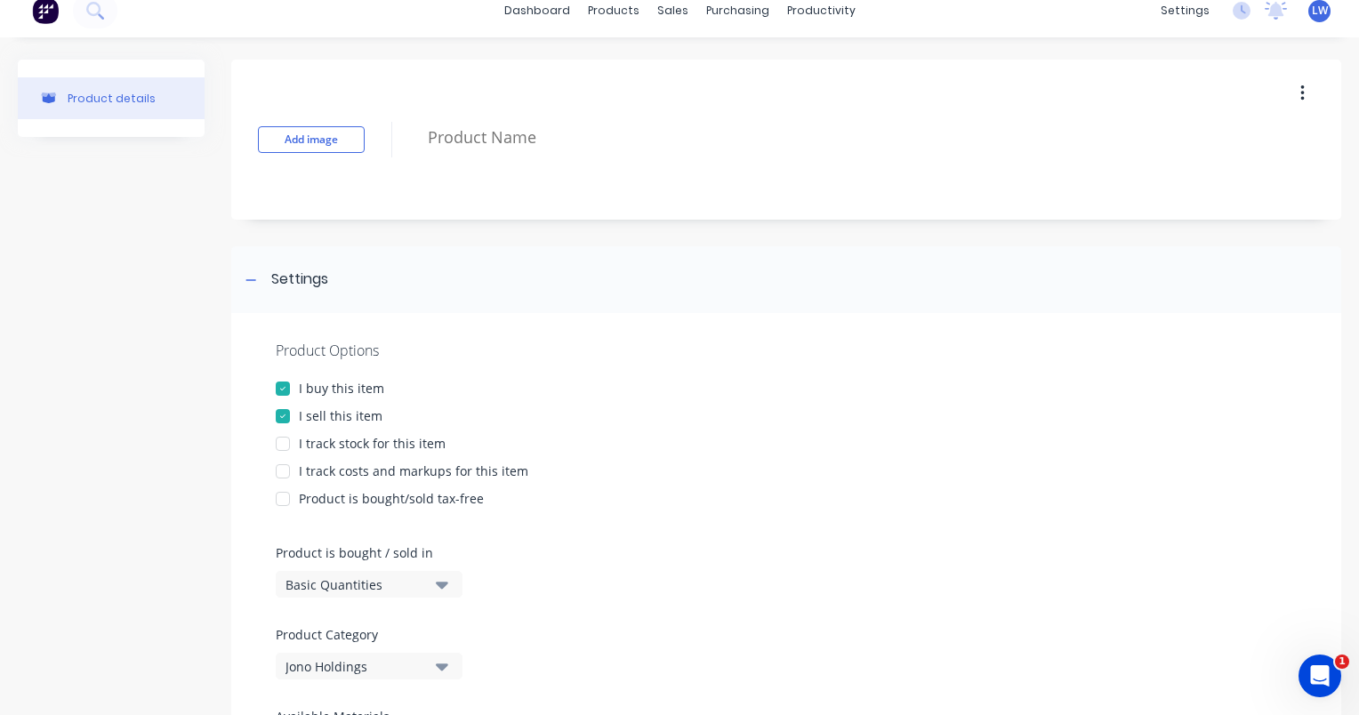
scroll to position [0, 0]
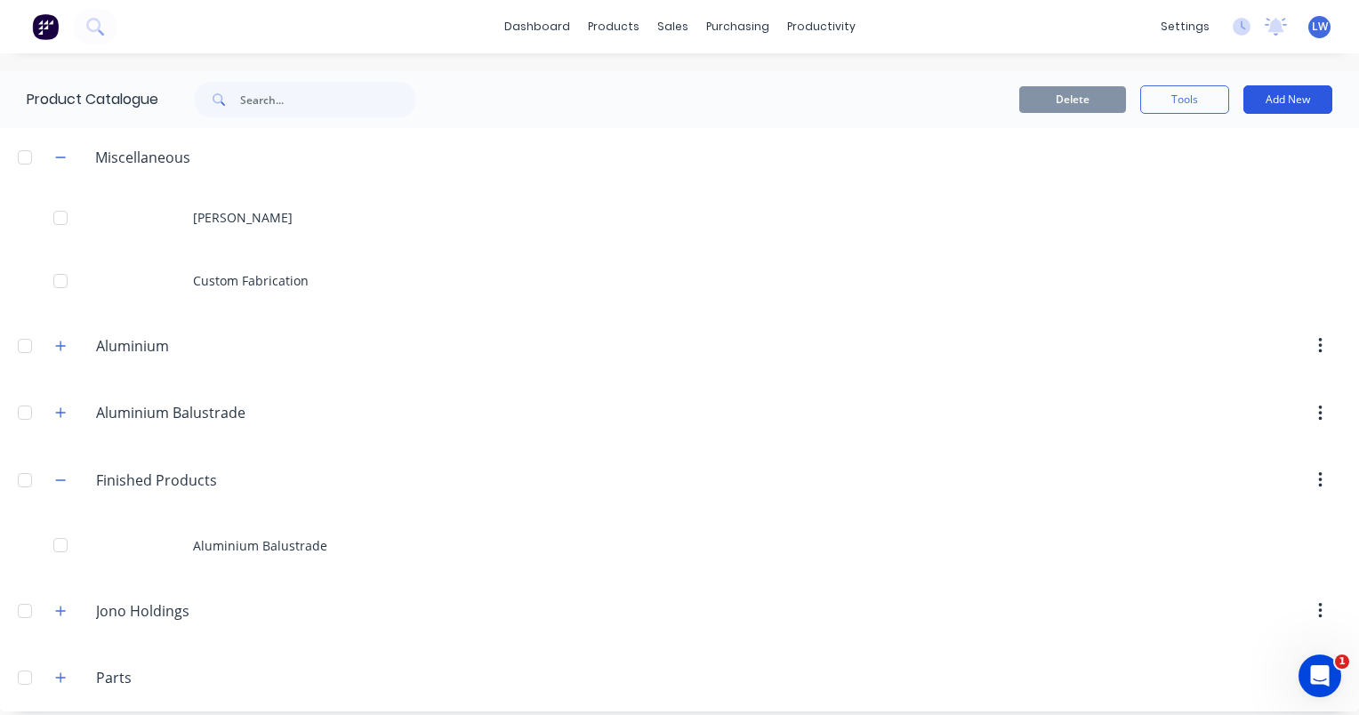
click at [1278, 100] on button "Add New" at bounding box center [1288, 99] width 89 height 28
click at [1194, 182] on div "Product" at bounding box center [1248, 181] width 137 height 26
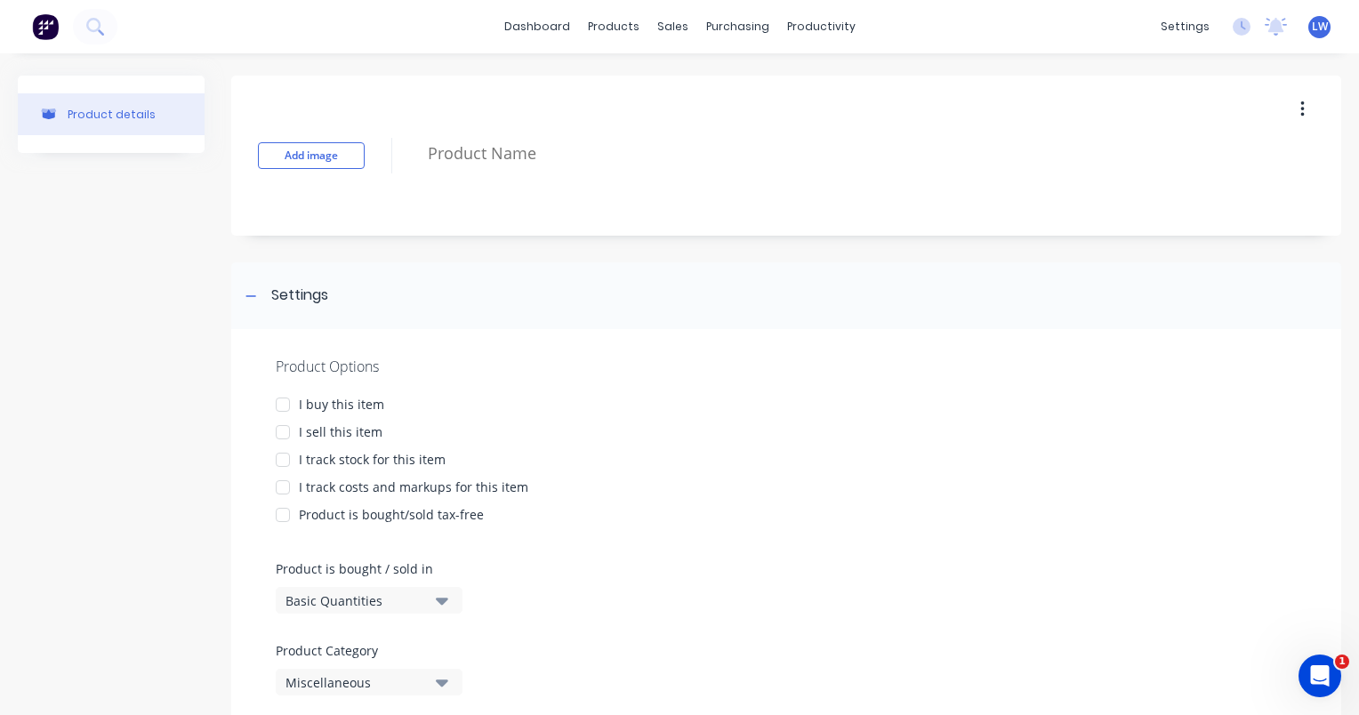
click at [282, 406] on div at bounding box center [283, 405] width 36 height 36
click at [283, 430] on div at bounding box center [283, 433] width 36 height 36
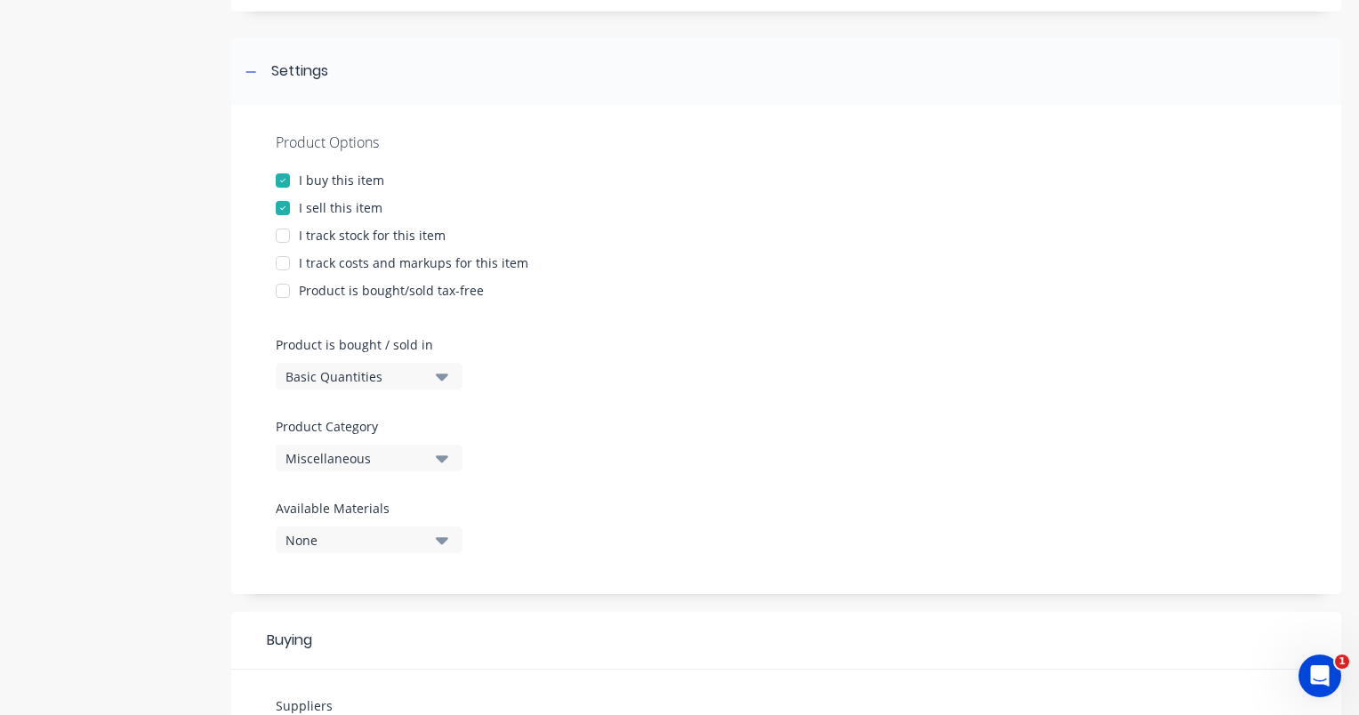
scroll to position [445, 0]
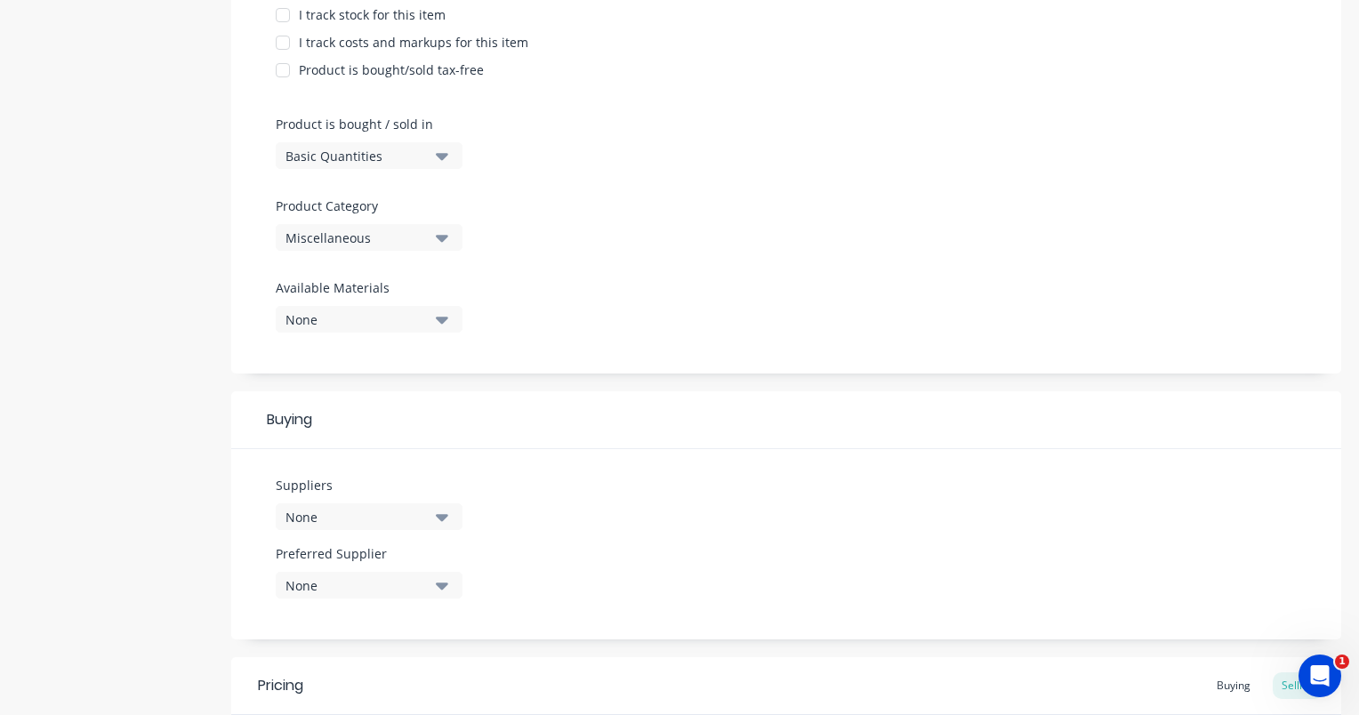
click at [443, 153] on icon "button" at bounding box center [442, 156] width 12 height 7
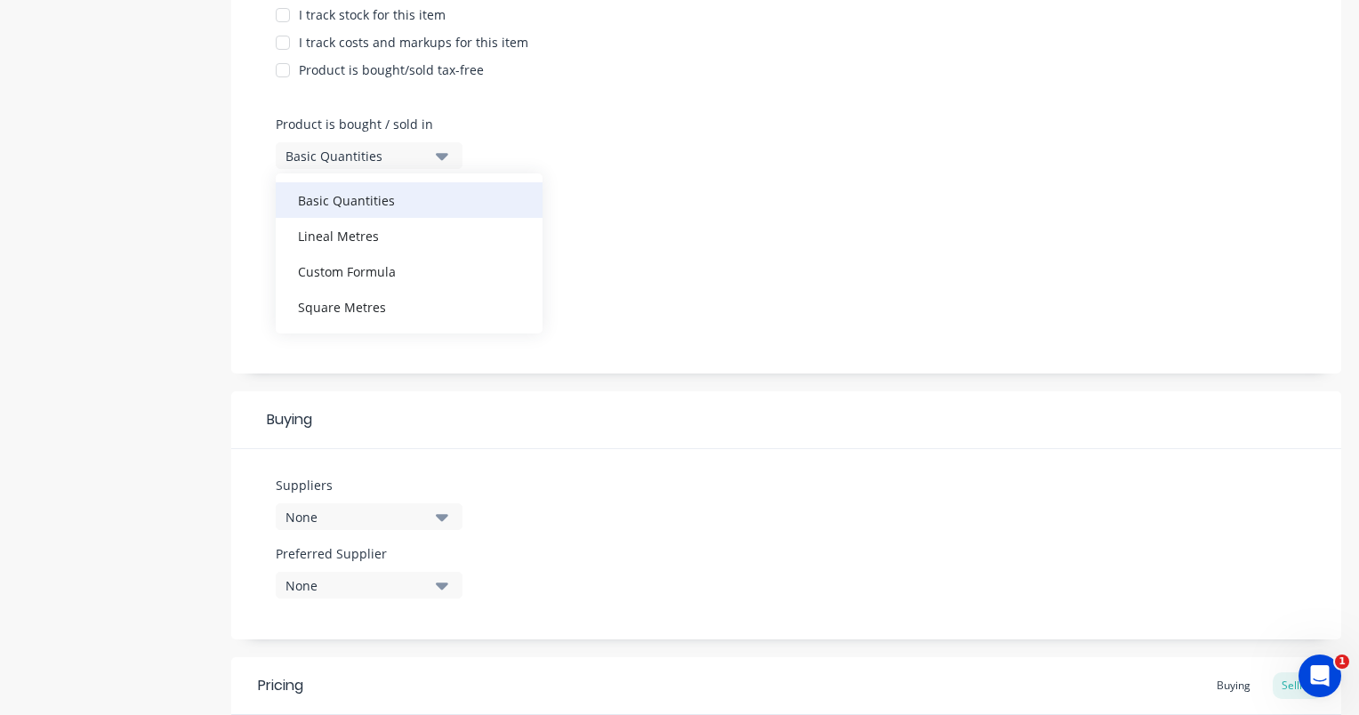
click at [352, 206] on div "Basic Quantities" at bounding box center [409, 200] width 267 height 36
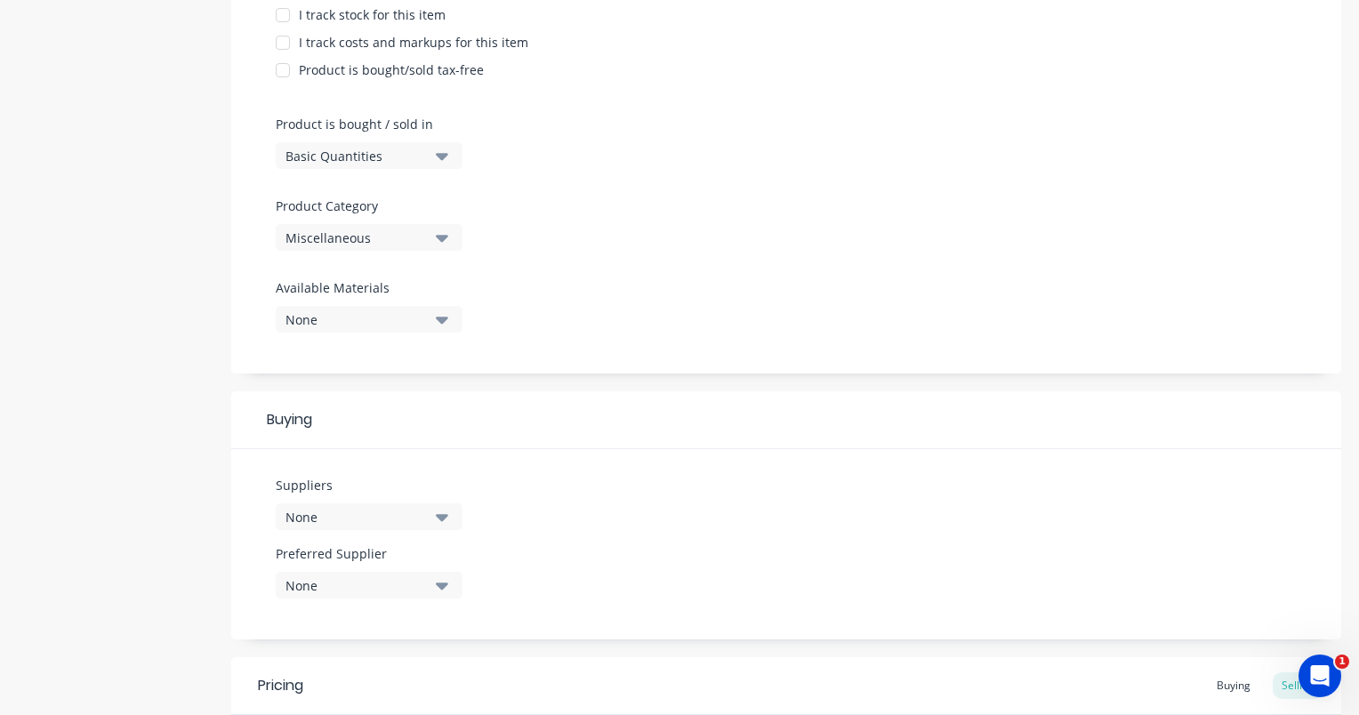
click at [441, 238] on icon "button" at bounding box center [442, 238] width 12 height 7
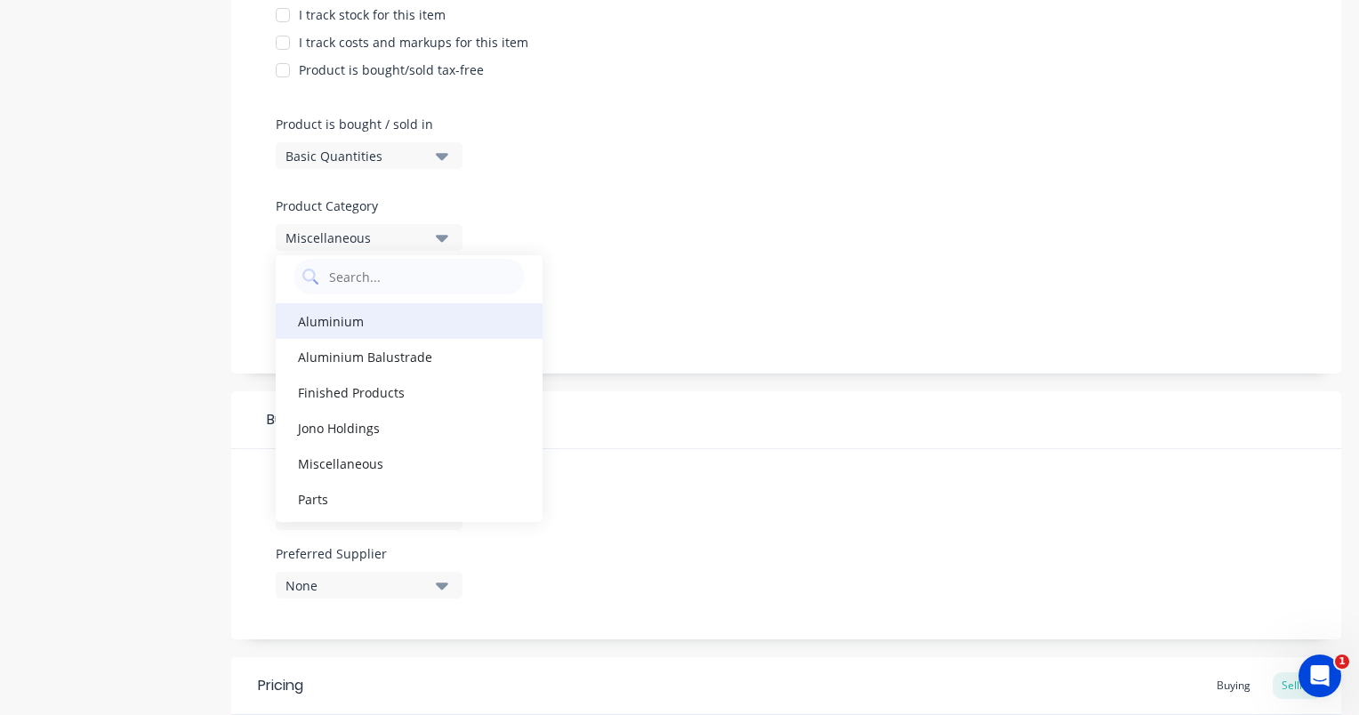
scroll to position [18, 0]
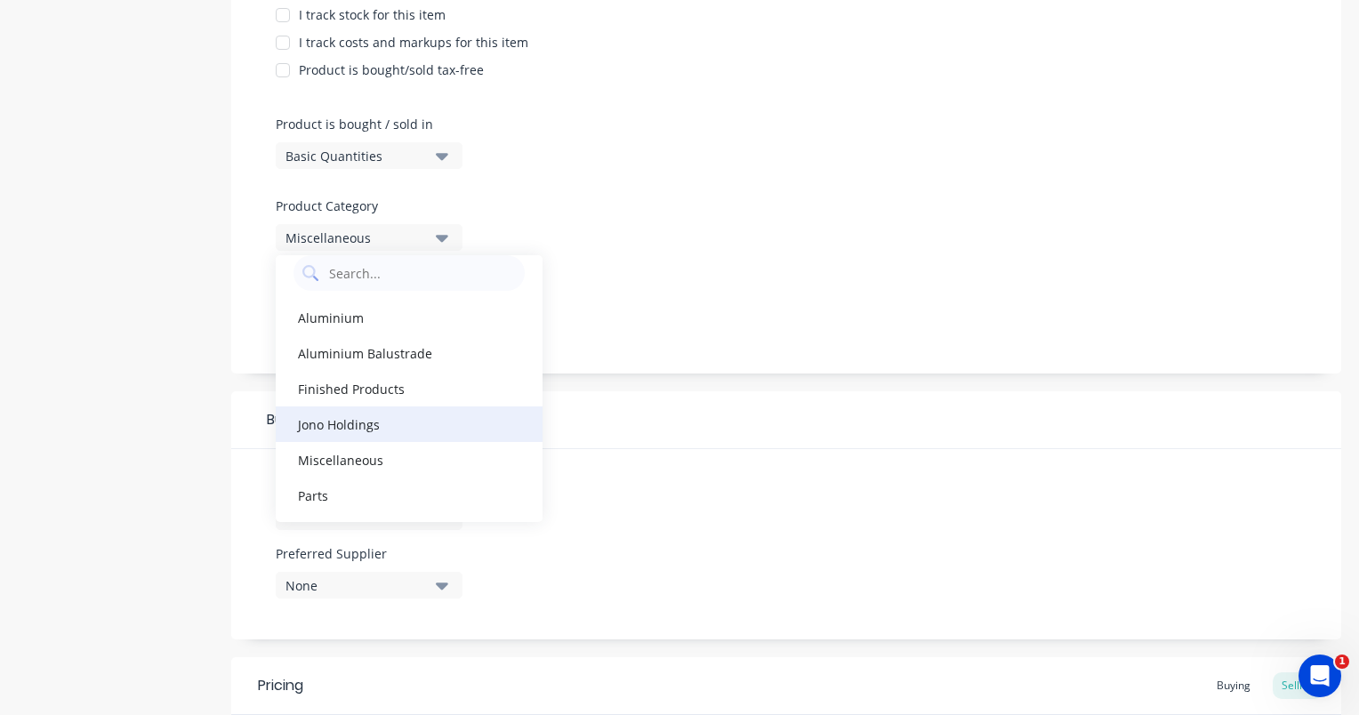
click at [354, 417] on div "Jono Holdings" at bounding box center [409, 425] width 267 height 36
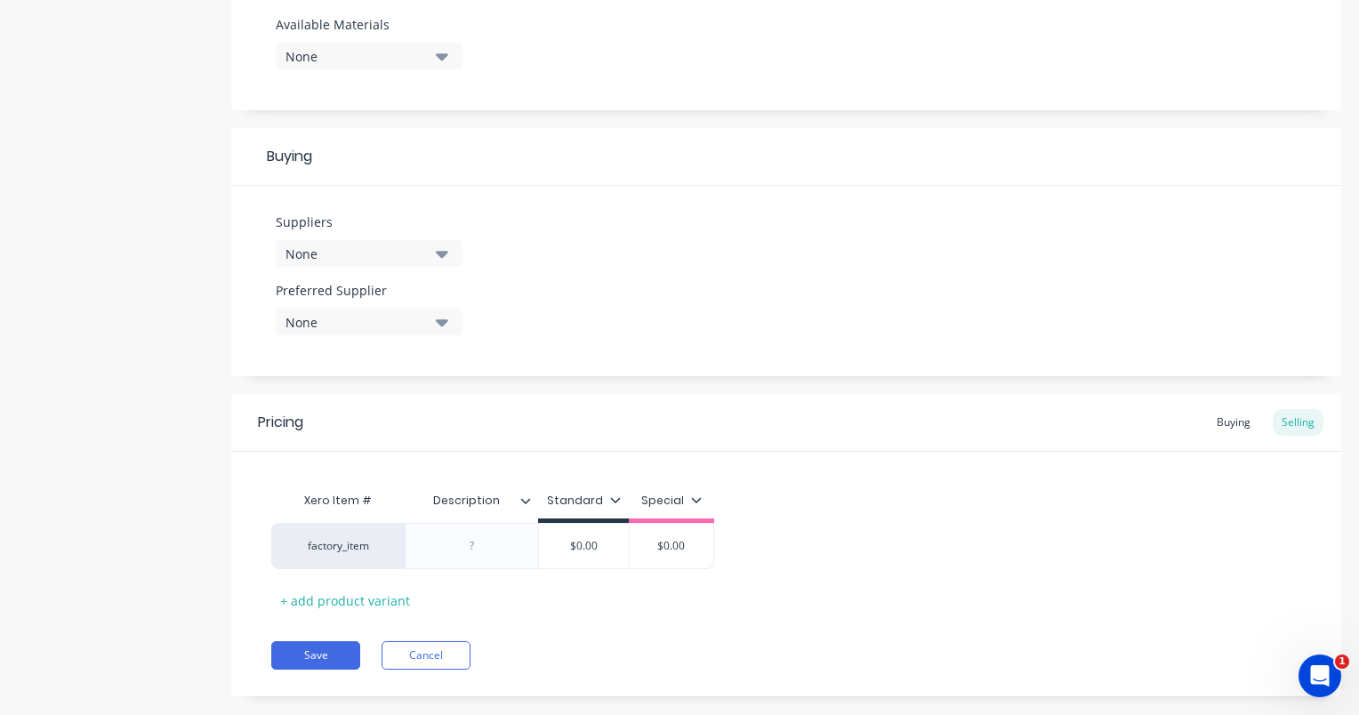
scroll to position [712, 0]
click at [434, 245] on button "None" at bounding box center [369, 250] width 187 height 27
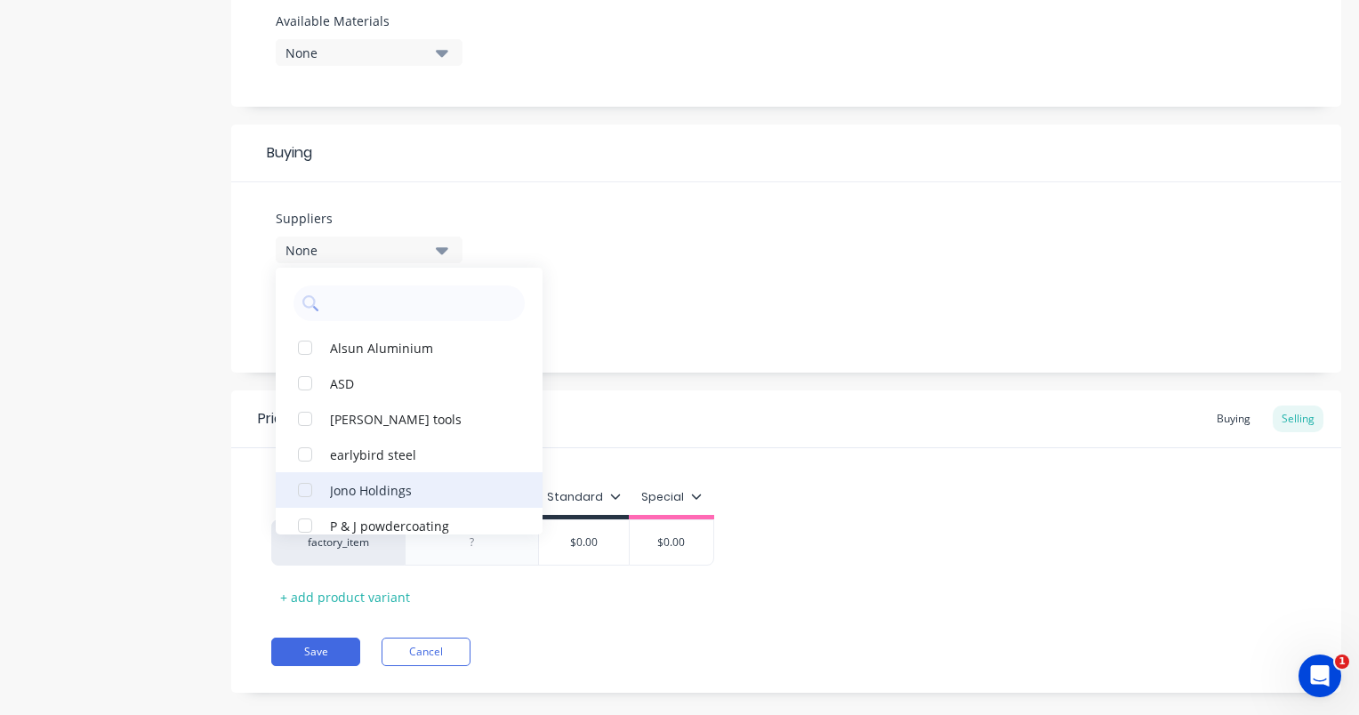
click at [335, 487] on div "Jono Holdings" at bounding box center [419, 489] width 178 height 19
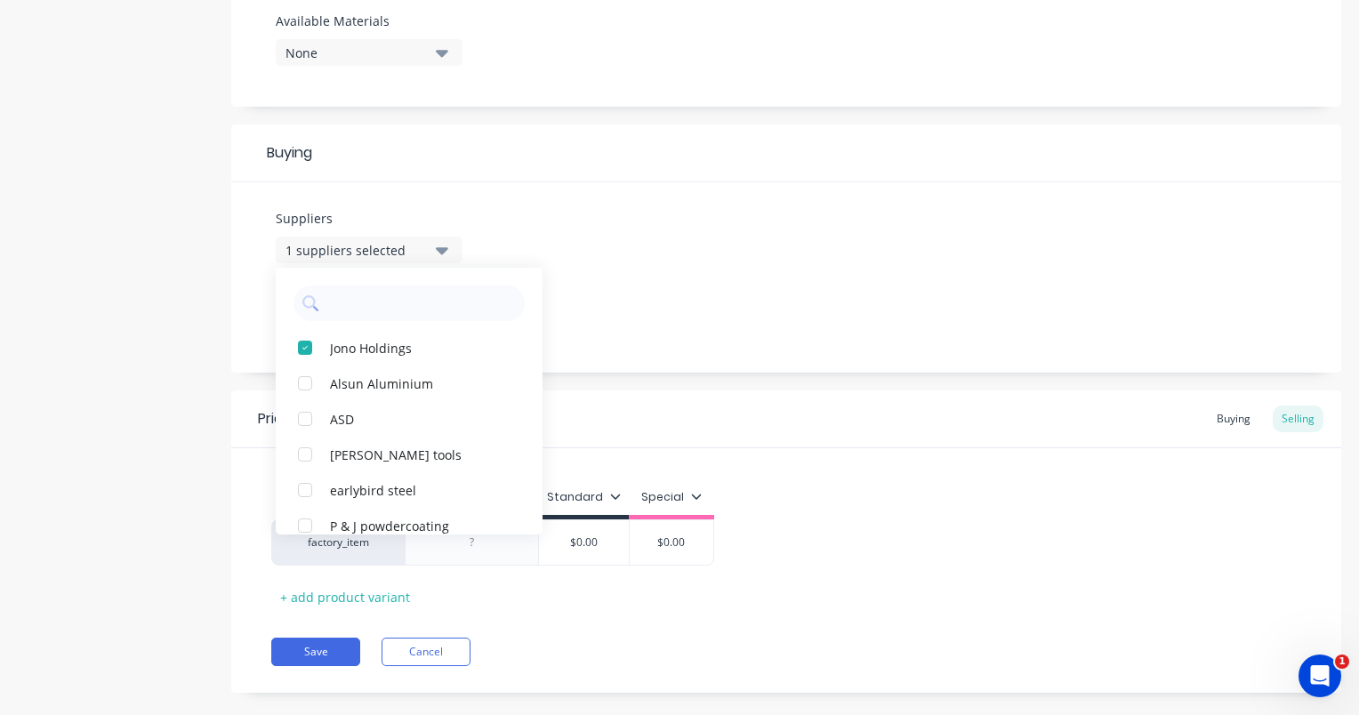
click at [646, 246] on div "Suppliers 1 suppliers selected Jono Holdings Alsun Aluminium ASD [PERSON_NAME] …" at bounding box center [786, 277] width 1110 height 190
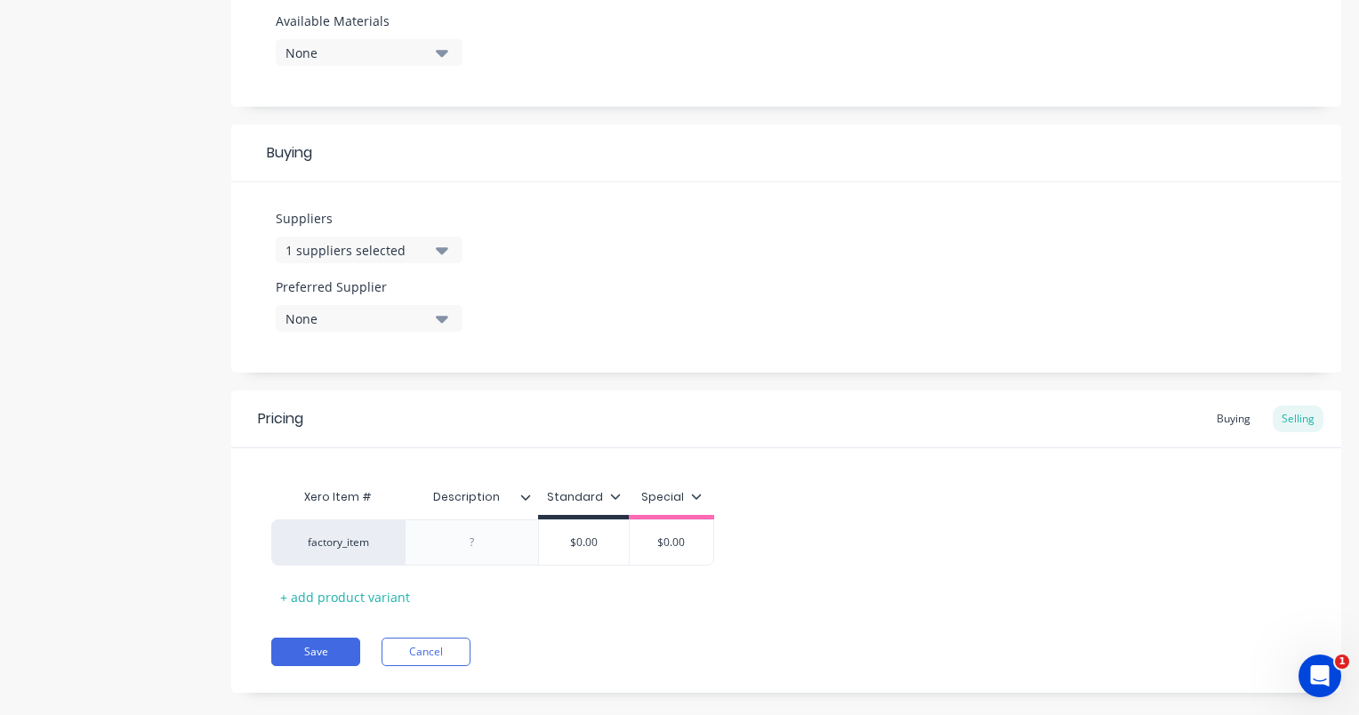
click at [440, 327] on icon "button" at bounding box center [442, 319] width 12 height 20
click at [373, 421] on div "Jono Holdings" at bounding box center [419, 416] width 178 height 19
click at [677, 260] on div "Suppliers 1 suppliers selected Preferred Supplier Jono Holdings Jono Holdings" at bounding box center [786, 277] width 1110 height 190
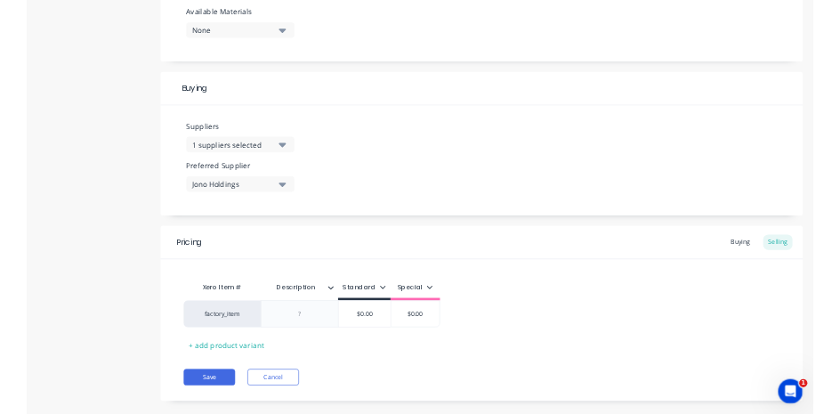
scroll to position [737, 0]
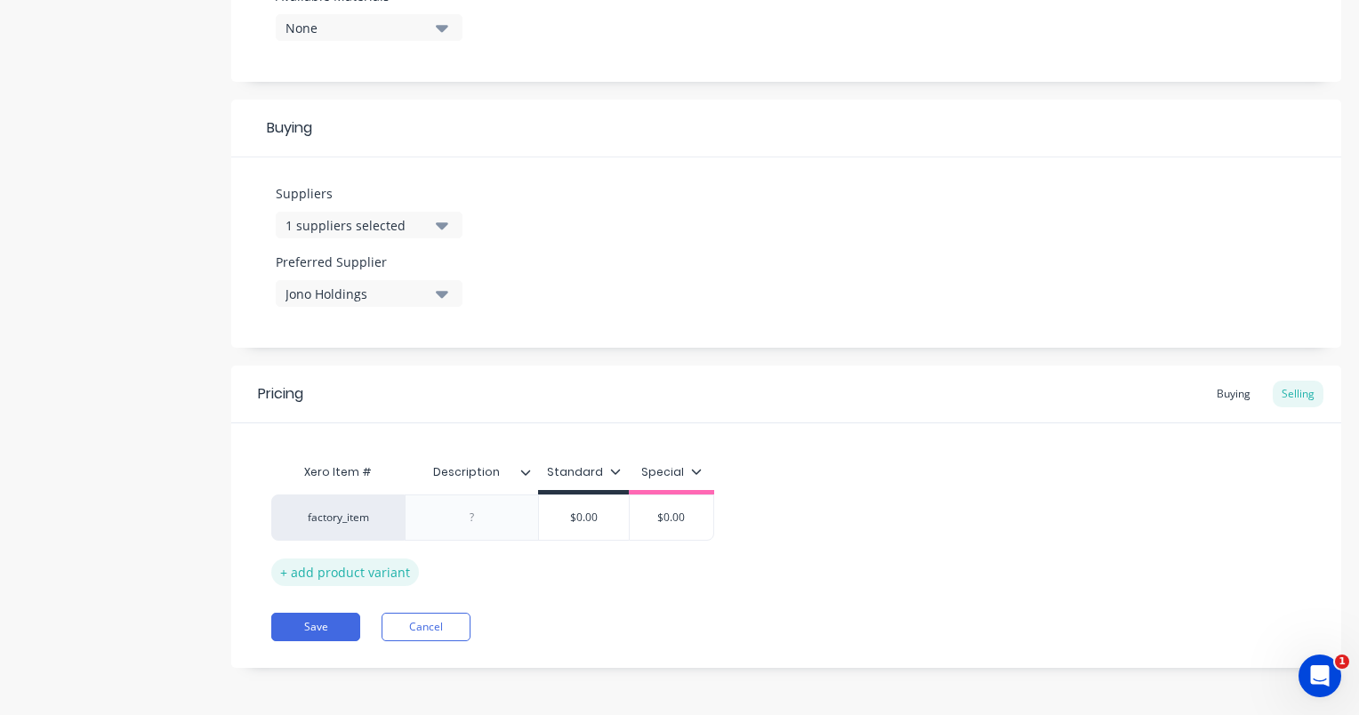
click at [363, 573] on div "+ add product variant" at bounding box center [345, 573] width 148 height 28
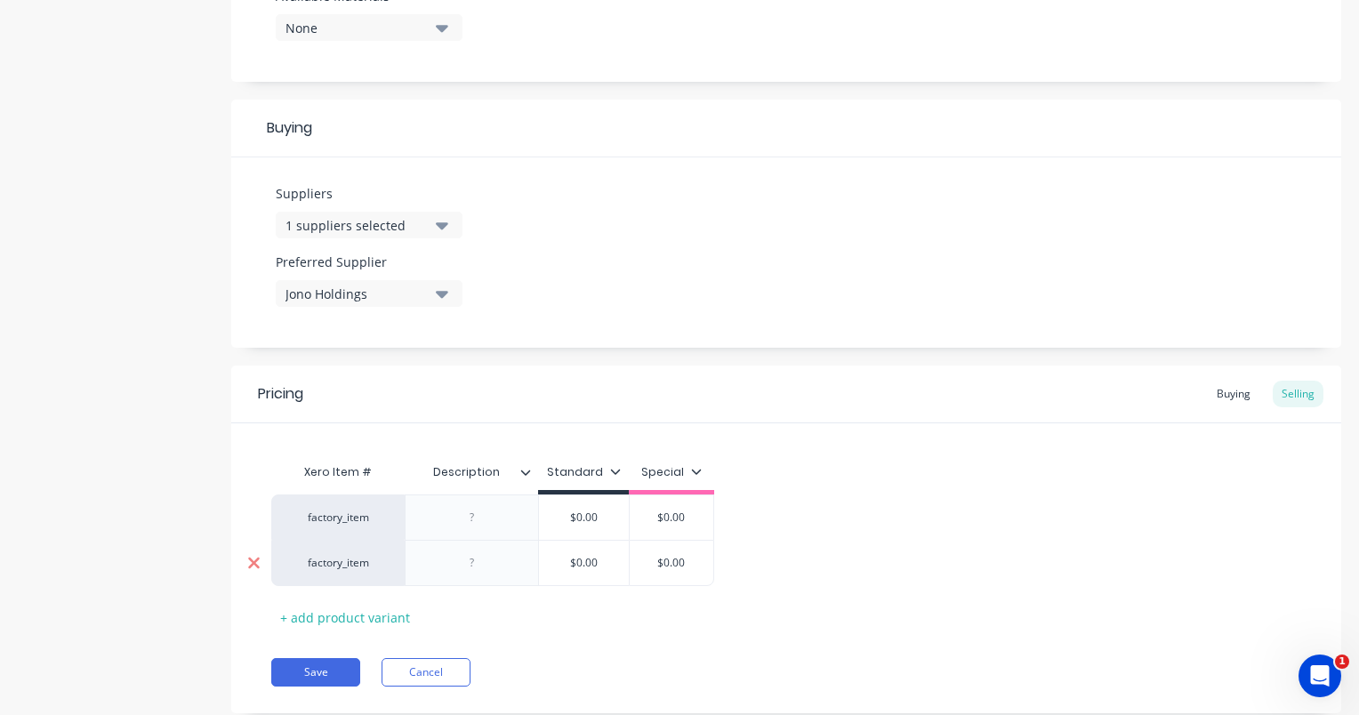
click at [248, 566] on icon at bounding box center [254, 564] width 12 height 12
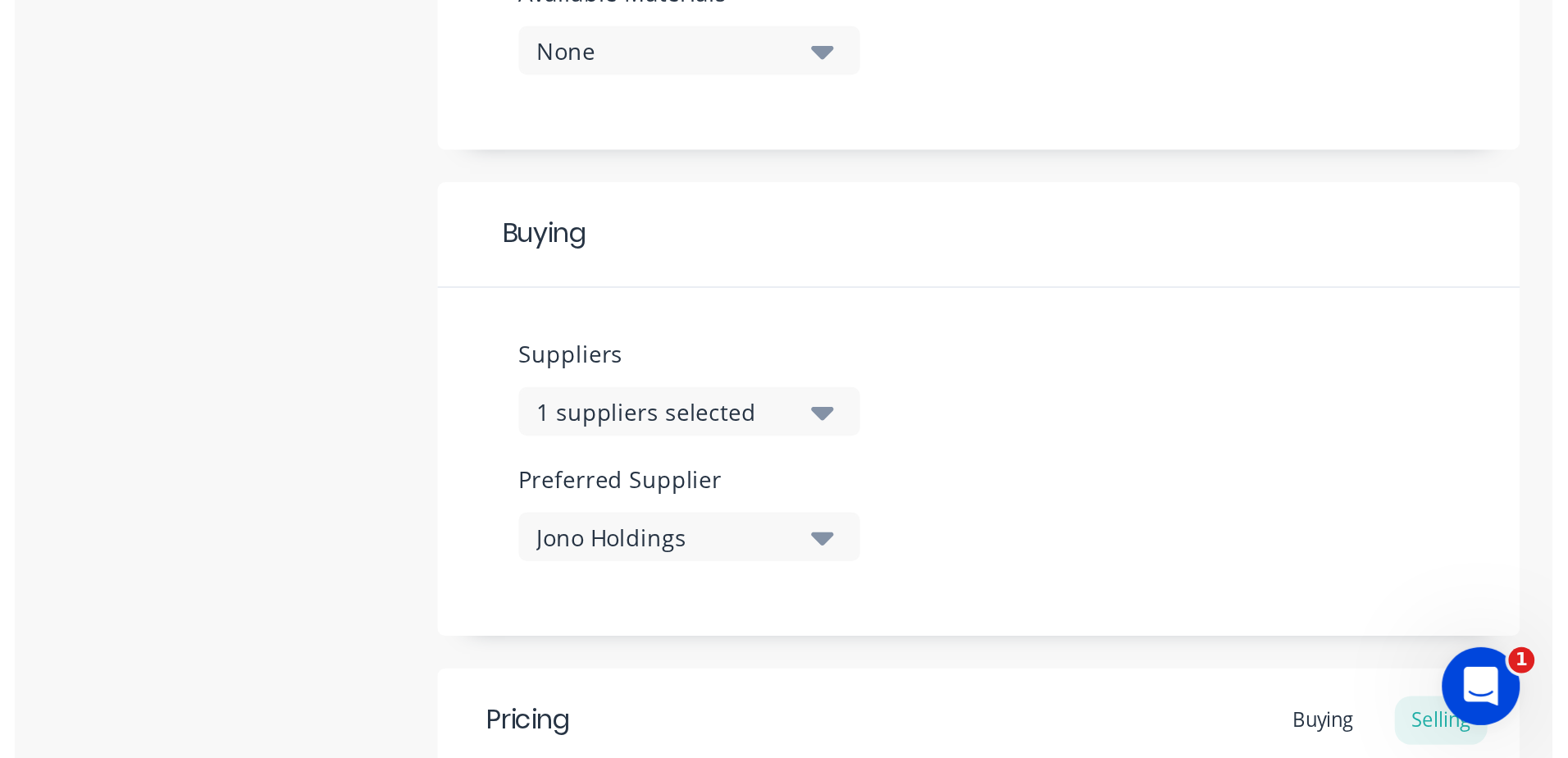
scroll to position [681, 0]
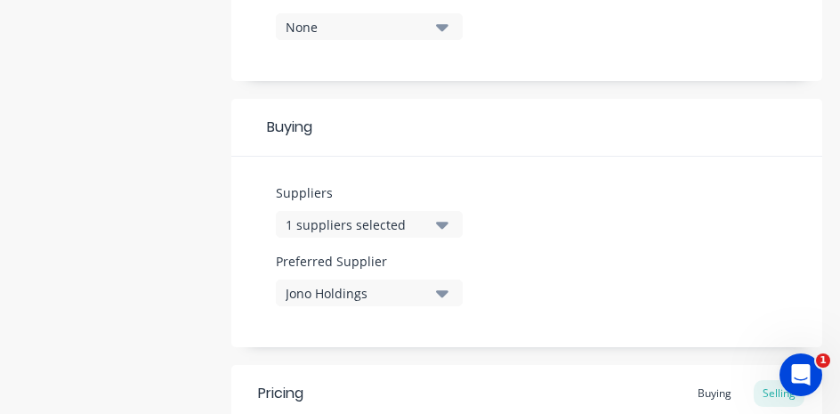
type textarea "x"
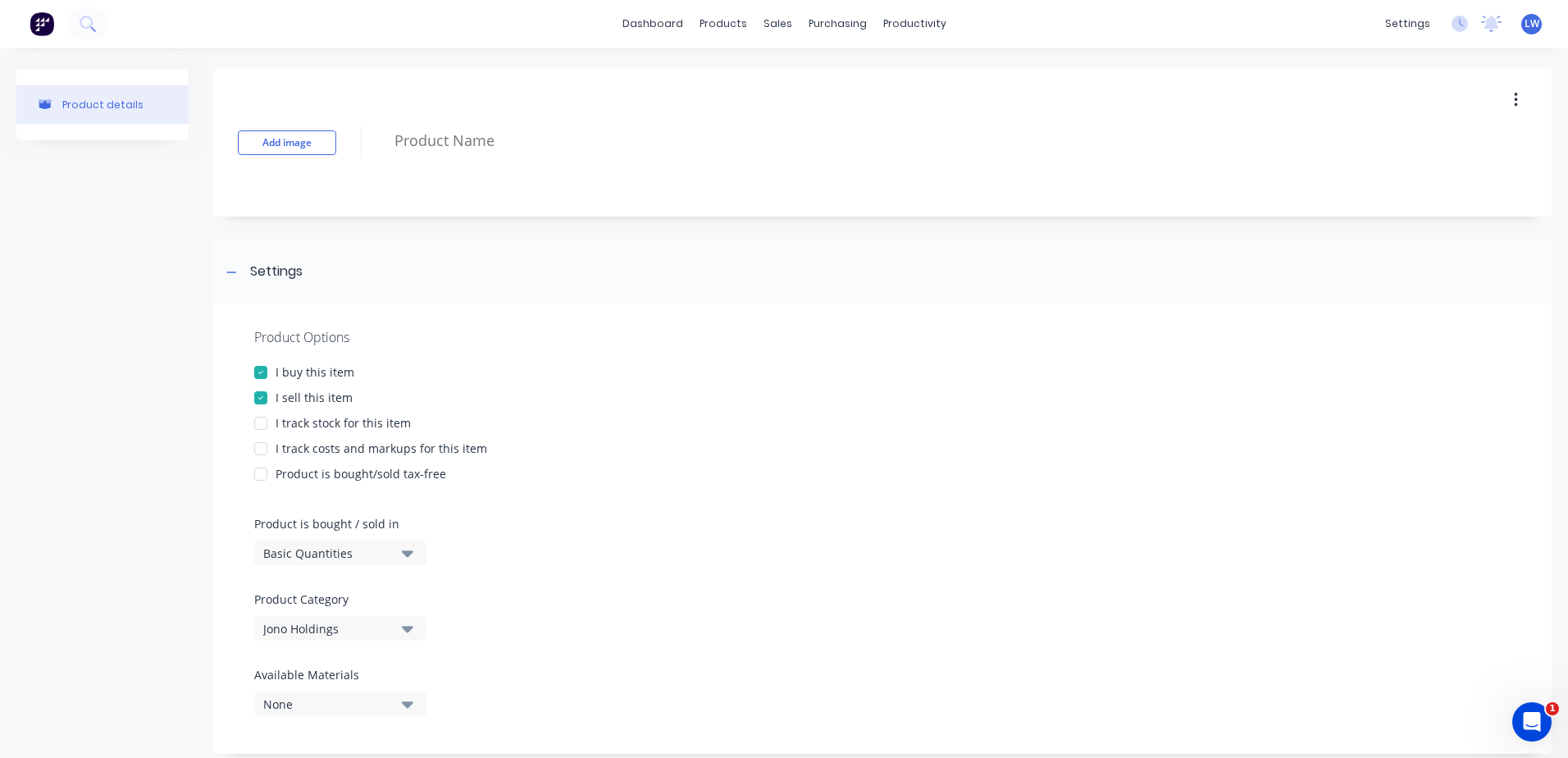
scroll to position [0, 0]
